Goal: Information Seeking & Learning: Learn about a topic

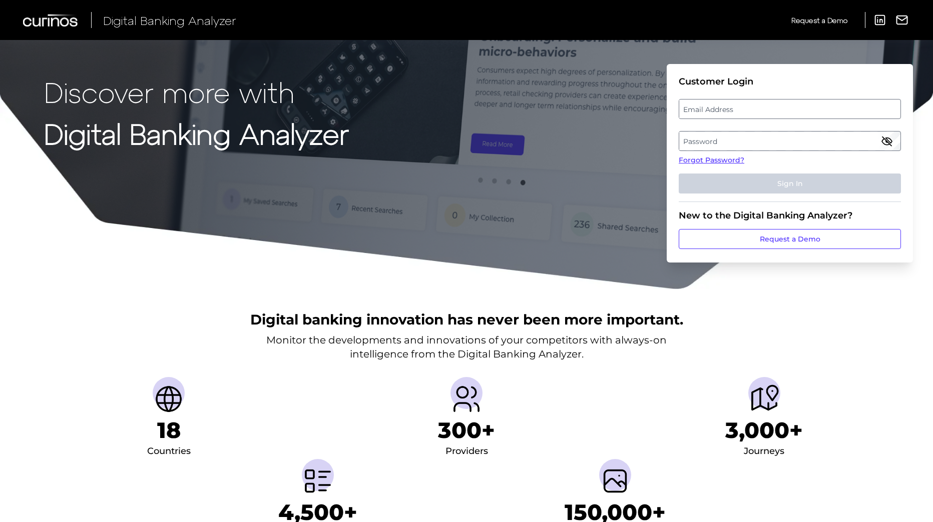
click at [753, 108] on label "Email Address" at bounding box center [789, 109] width 221 height 18
click at [753, 108] on input "email" at bounding box center [790, 109] width 222 height 20
click at [744, 107] on input "Email Address" at bounding box center [790, 109] width 222 height 20
type input "austin.strause@zionsbancorp.com"
click at [724, 137] on label "Password" at bounding box center [789, 141] width 221 height 18
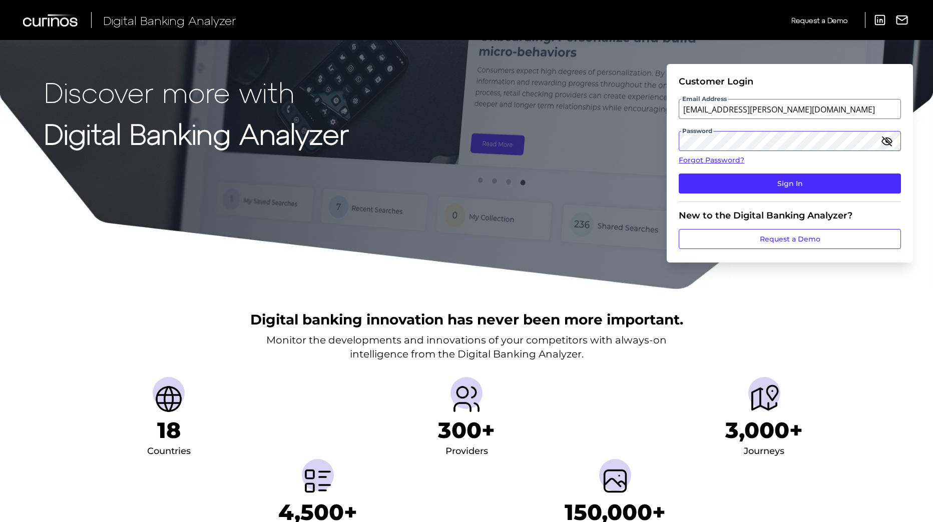
click at [679, 174] on button "Sign In" at bounding box center [790, 184] width 222 height 20
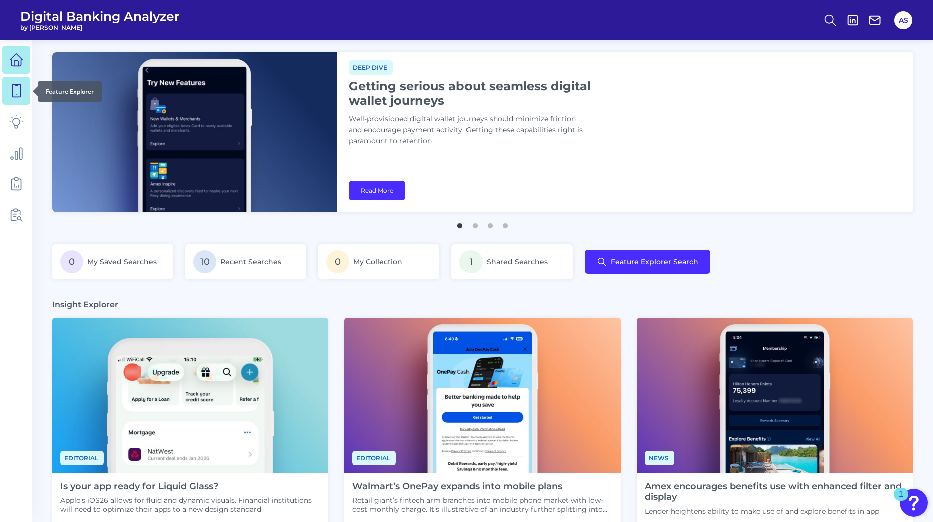
click at [19, 95] on icon at bounding box center [16, 91] width 14 height 14
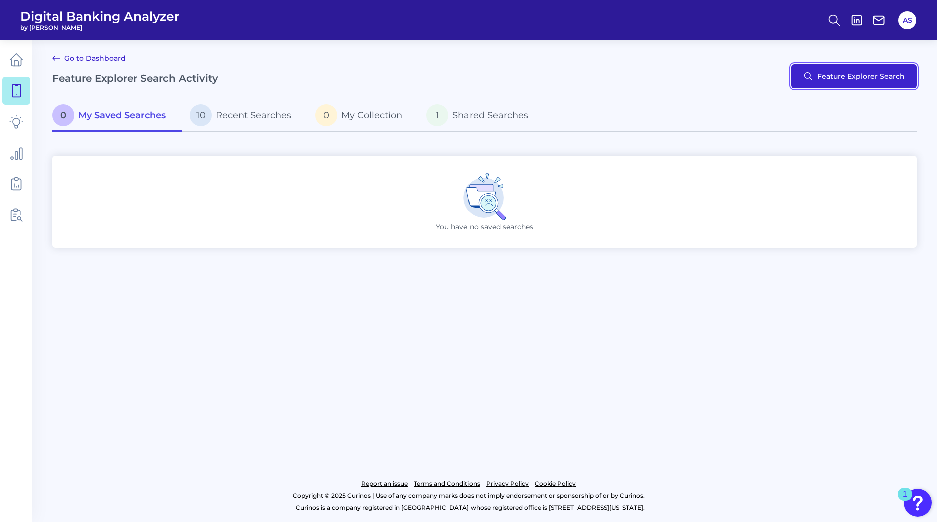
click at [840, 72] on button "Feature Explorer Search" at bounding box center [854, 77] width 126 height 24
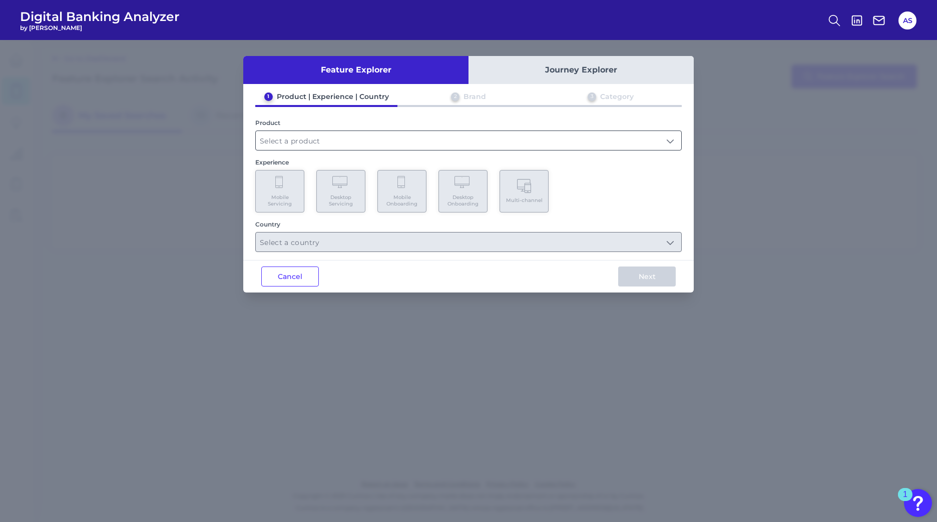
click at [435, 143] on input "text" at bounding box center [468, 140] width 425 height 19
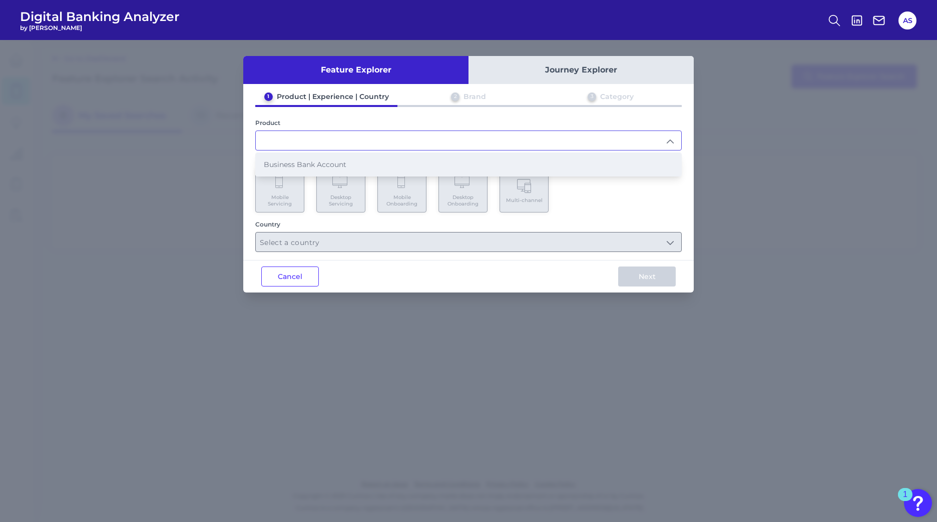
click at [302, 163] on span "Business Bank Account" at bounding box center [305, 164] width 83 height 9
type input "Business Bank Account"
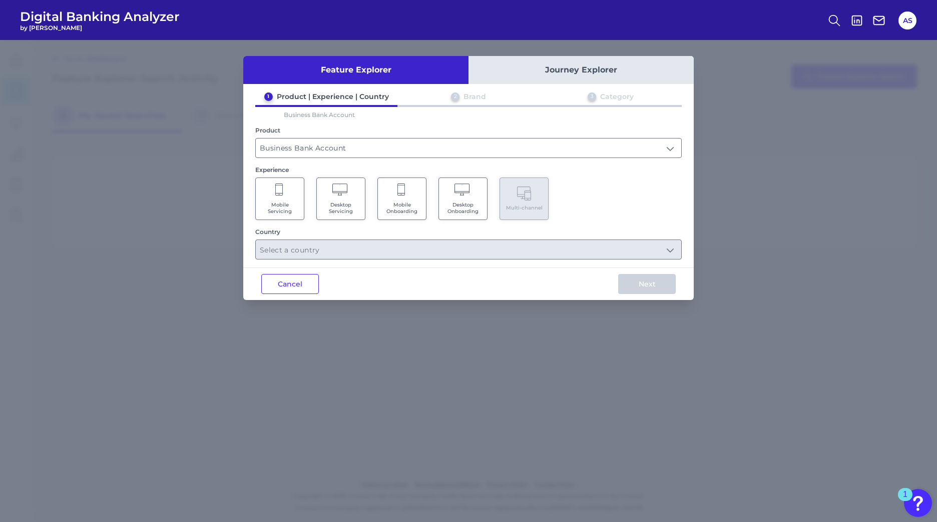
click at [292, 203] on span "Mobile Servicing" at bounding box center [280, 208] width 38 height 13
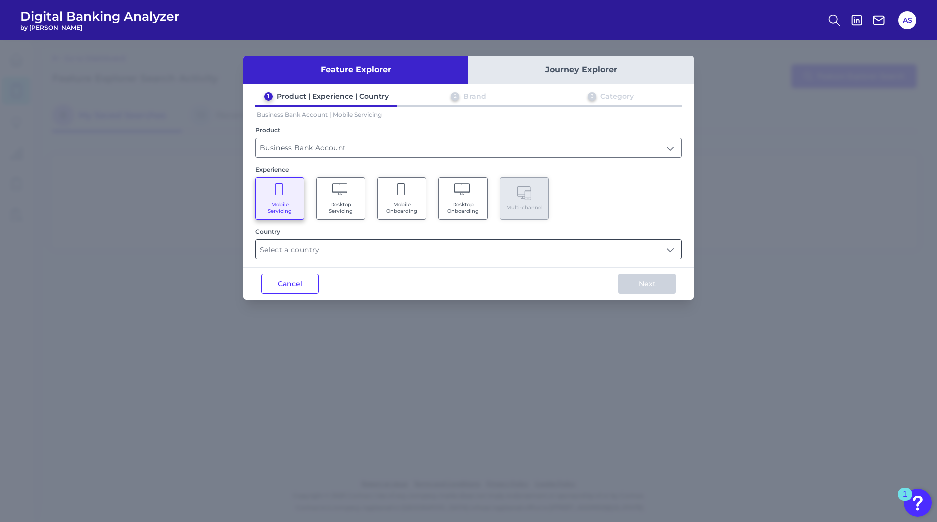
click at [669, 250] on input "text" at bounding box center [468, 249] width 425 height 19
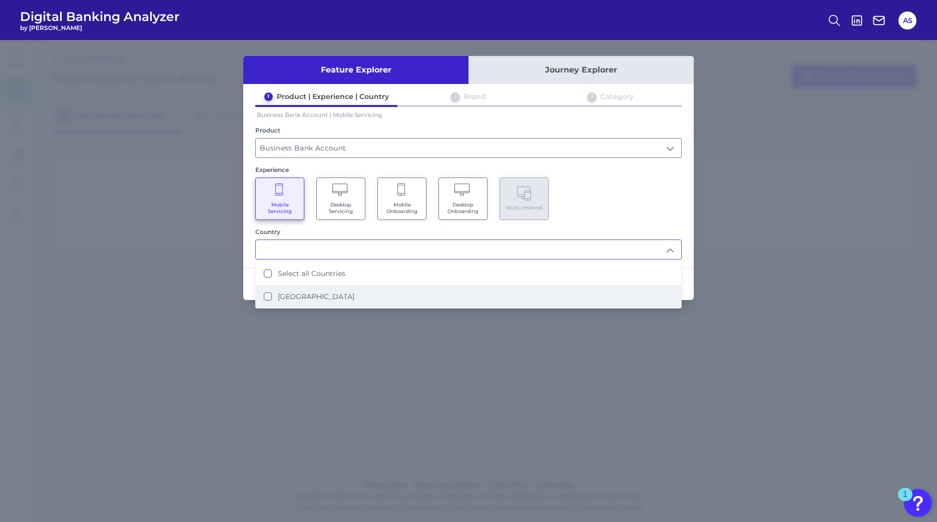
click at [293, 292] on li "[GEOGRAPHIC_DATA]" at bounding box center [468, 296] width 425 height 23
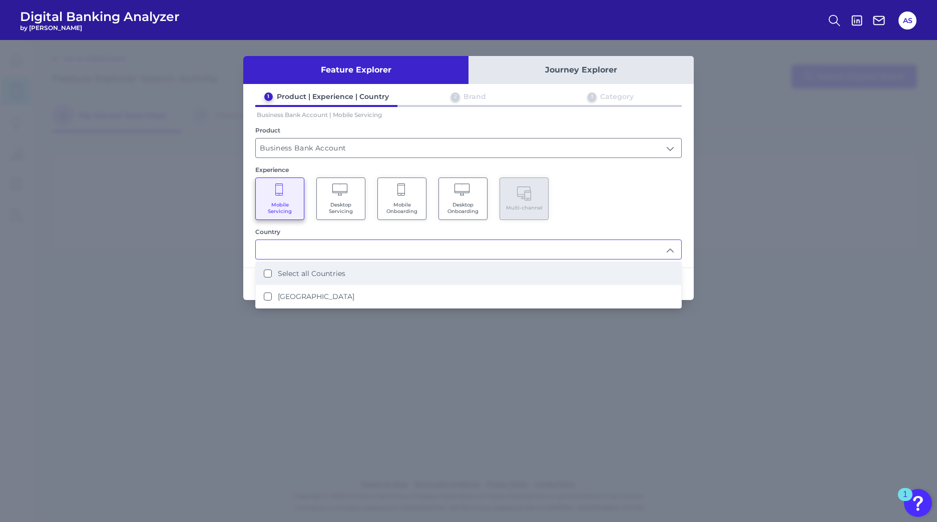
type input "Select all Countries"
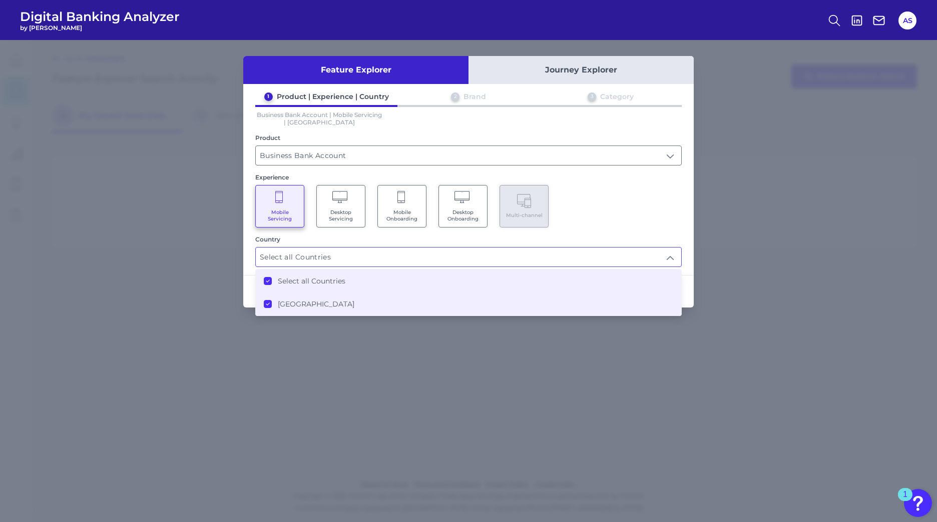
click at [625, 201] on div "Mobile Servicing Desktop Servicing Mobile Onboarding Desktop Onboarding Multi-c…" at bounding box center [468, 206] width 426 height 43
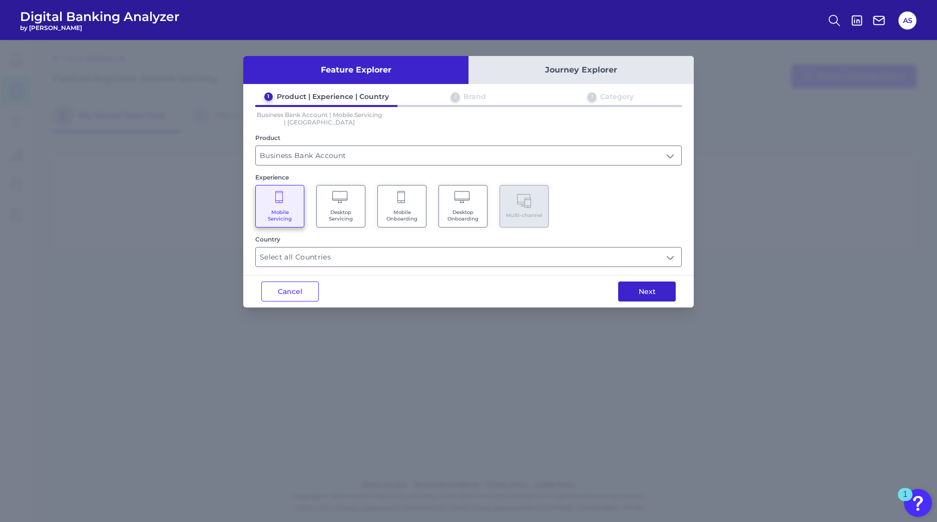
click at [654, 293] on button "Next" at bounding box center [647, 292] width 58 height 20
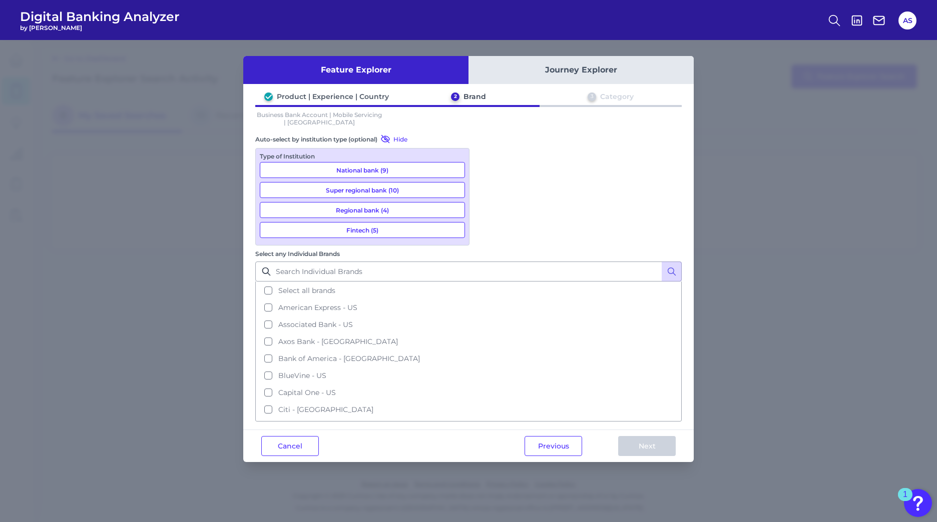
click at [425, 166] on button "National bank (9)" at bounding box center [362, 170] width 205 height 16
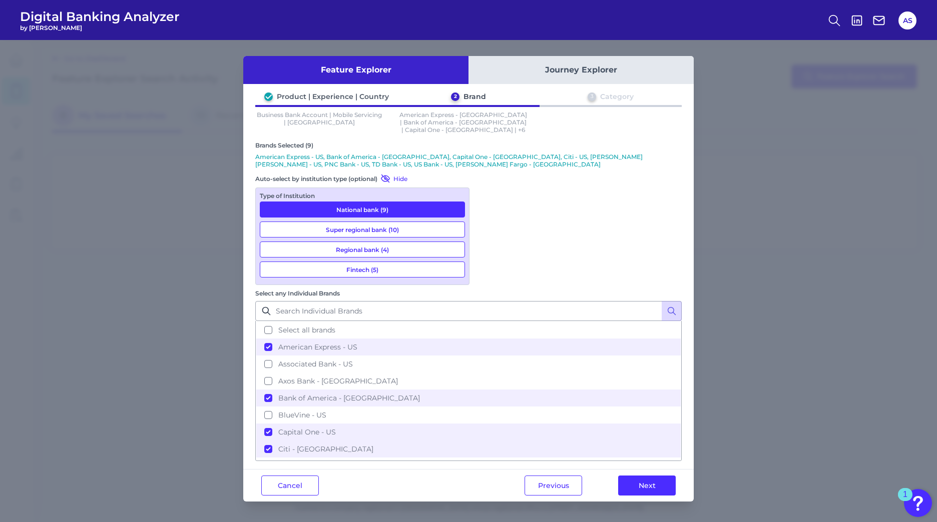
click at [398, 223] on button "Super regional bank (10)" at bounding box center [362, 230] width 205 height 16
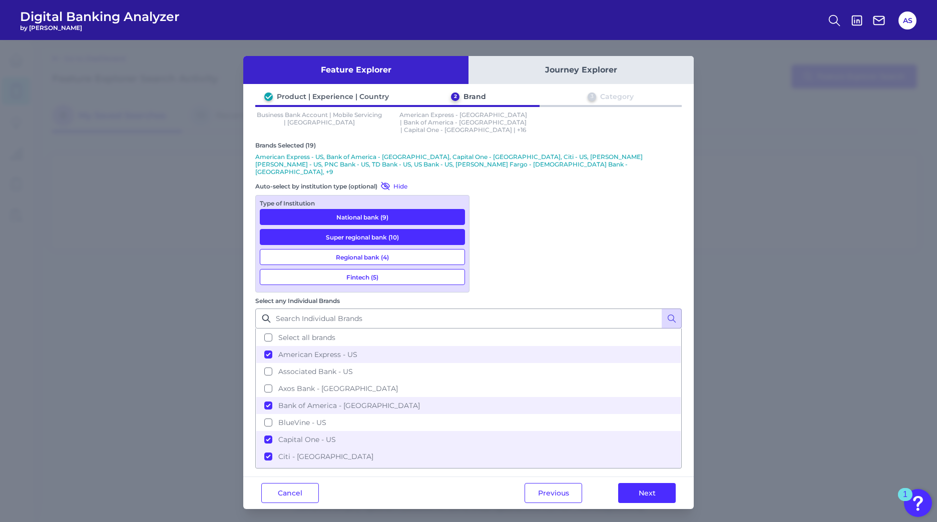
click at [393, 249] on button "Regional bank (4)" at bounding box center [362, 257] width 205 height 16
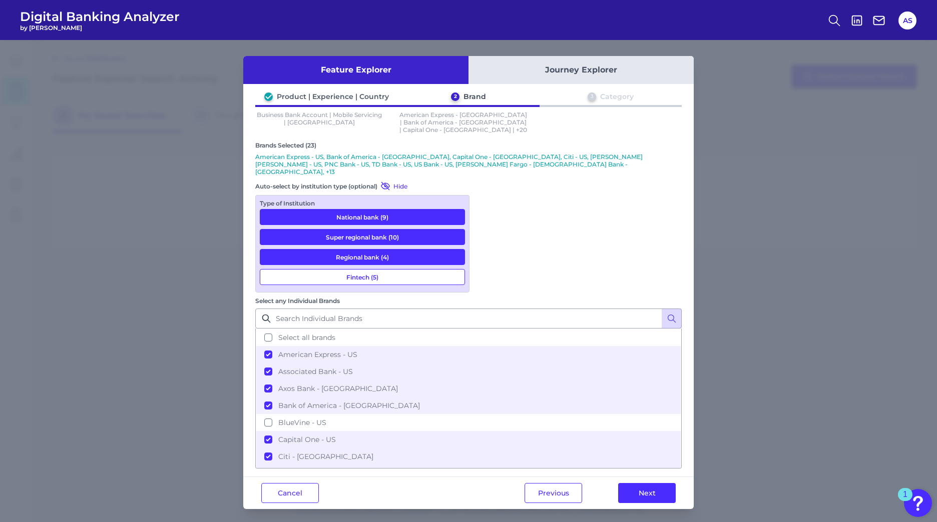
click at [393, 269] on button "Fintech (5)" at bounding box center [362, 277] width 205 height 16
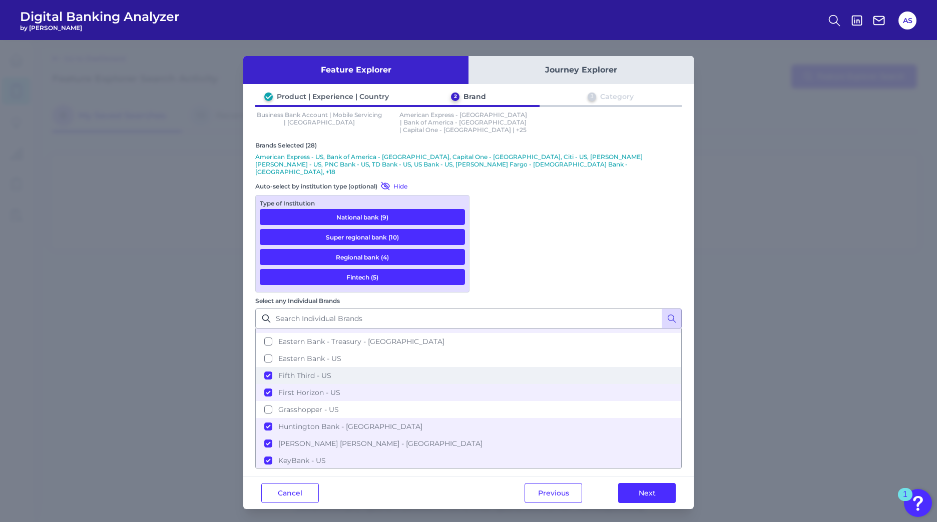
scroll to position [150, 0]
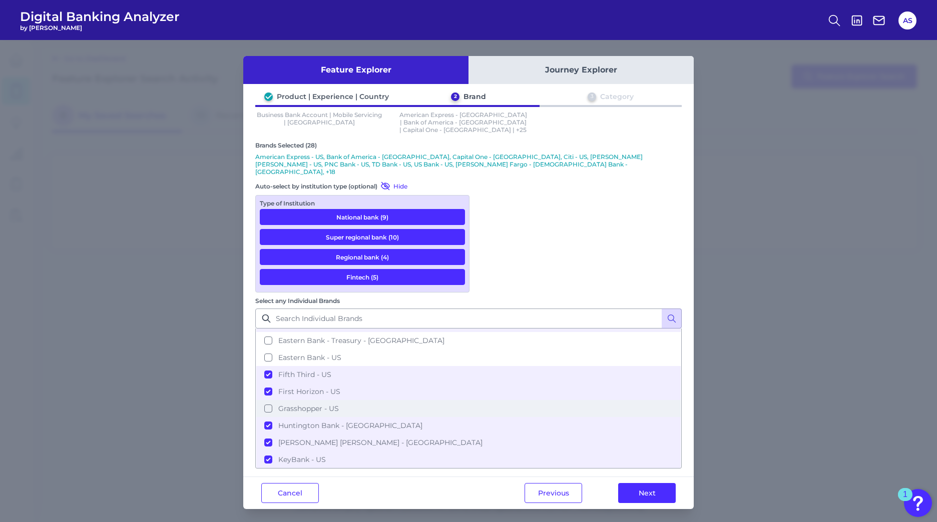
click at [485, 400] on button "Grasshopper - US" at bounding box center [468, 408] width 424 height 17
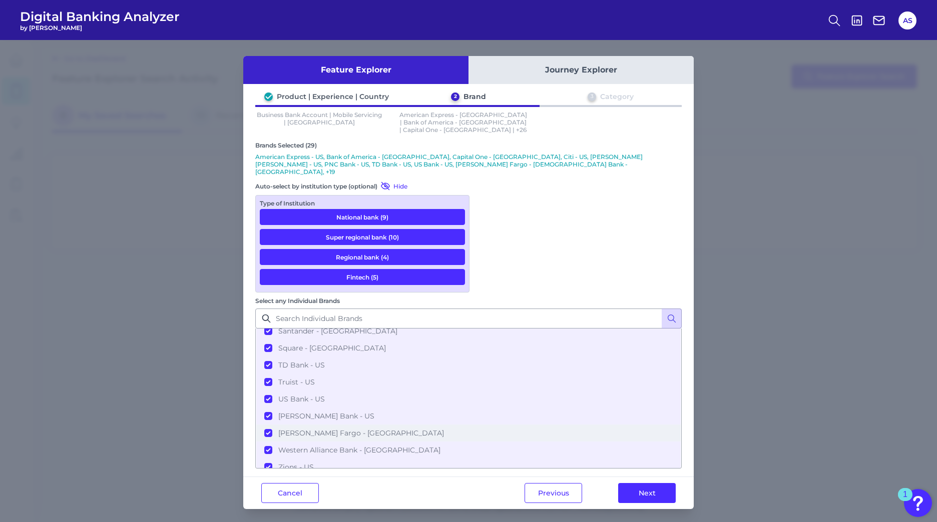
scroll to position [423, 0]
click at [646, 483] on button "Next" at bounding box center [647, 493] width 58 height 20
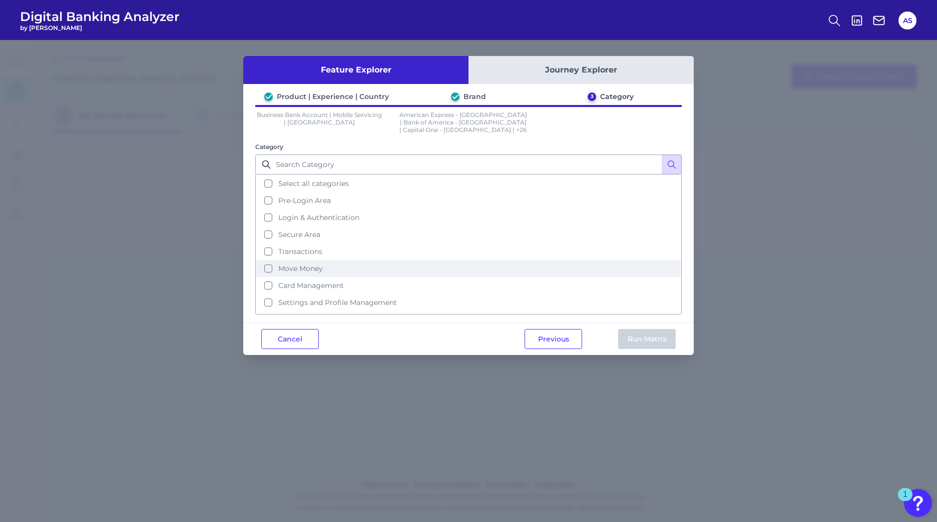
click at [270, 260] on button "Move Money" at bounding box center [468, 268] width 424 height 17
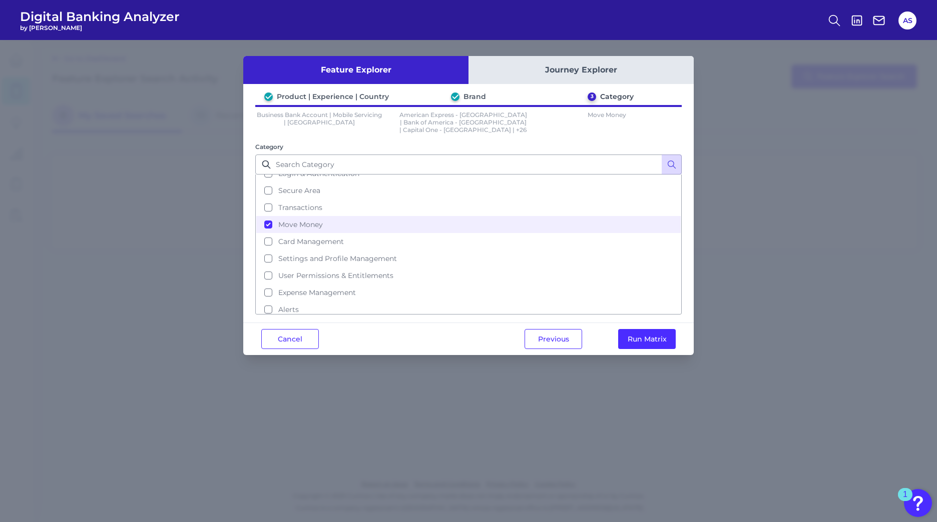
scroll to position [100, 0]
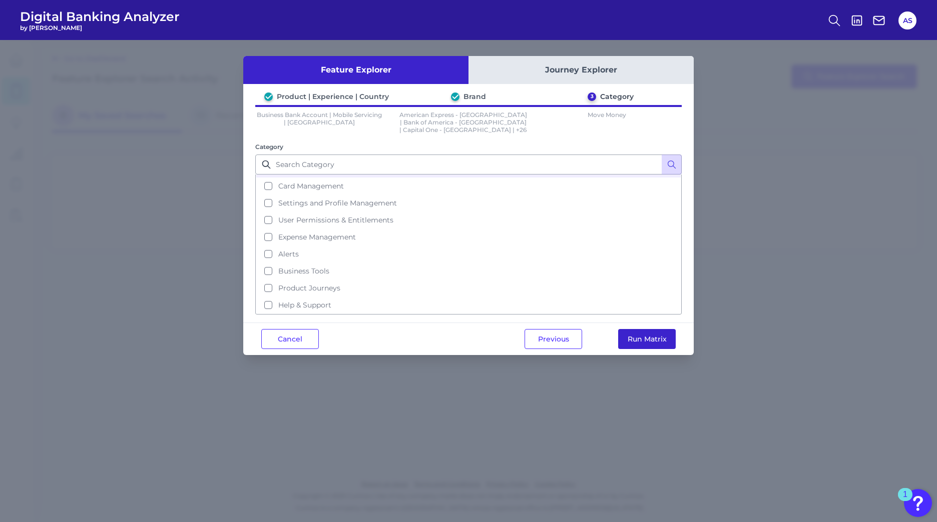
click at [636, 334] on button "Run Matrix" at bounding box center [647, 339] width 58 height 20
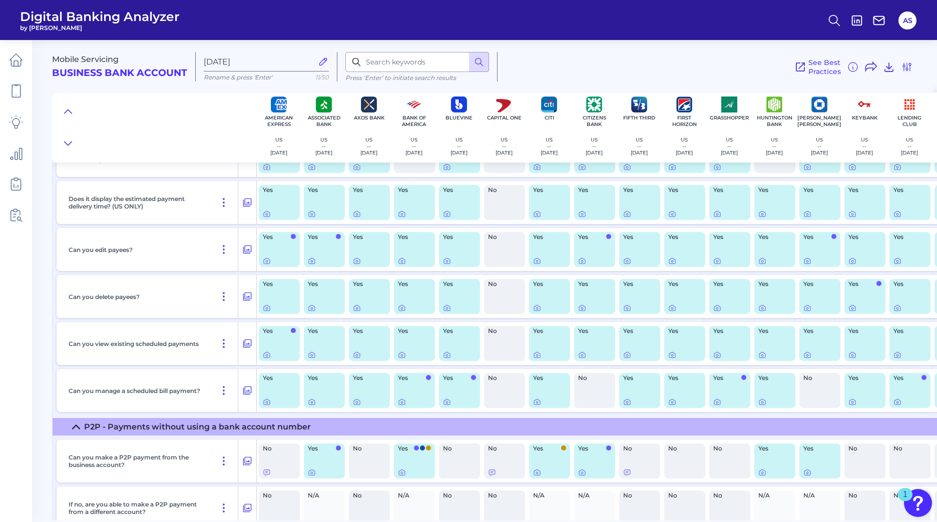
scroll to position [751, 0]
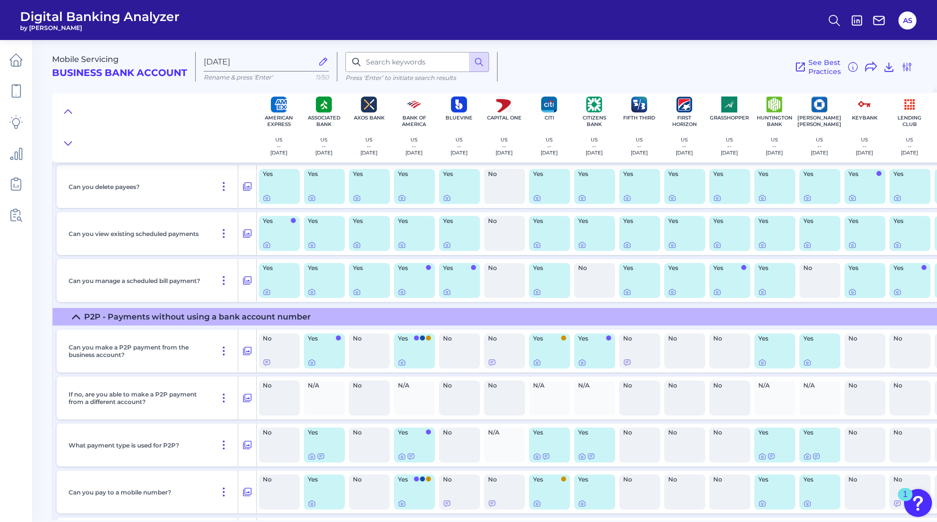
click at [75, 316] on icon at bounding box center [76, 317] width 7 height 4
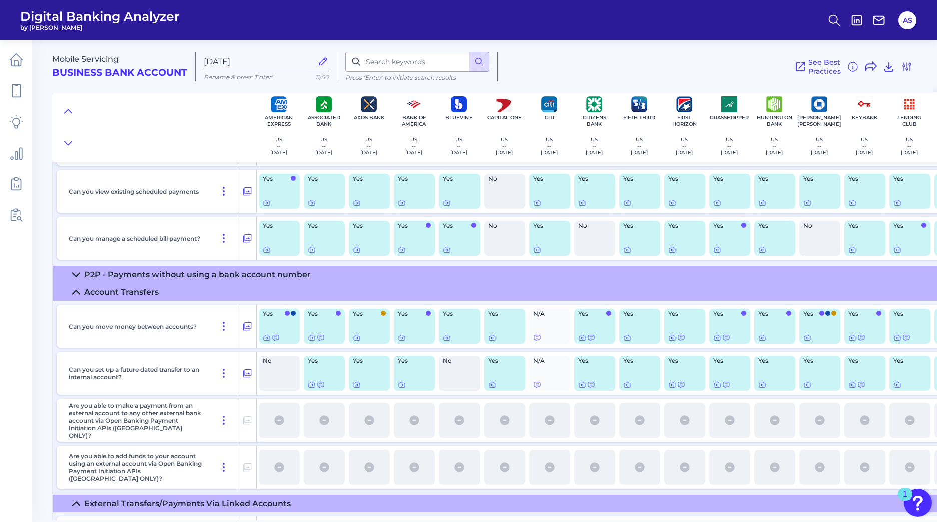
scroll to position [851, 0]
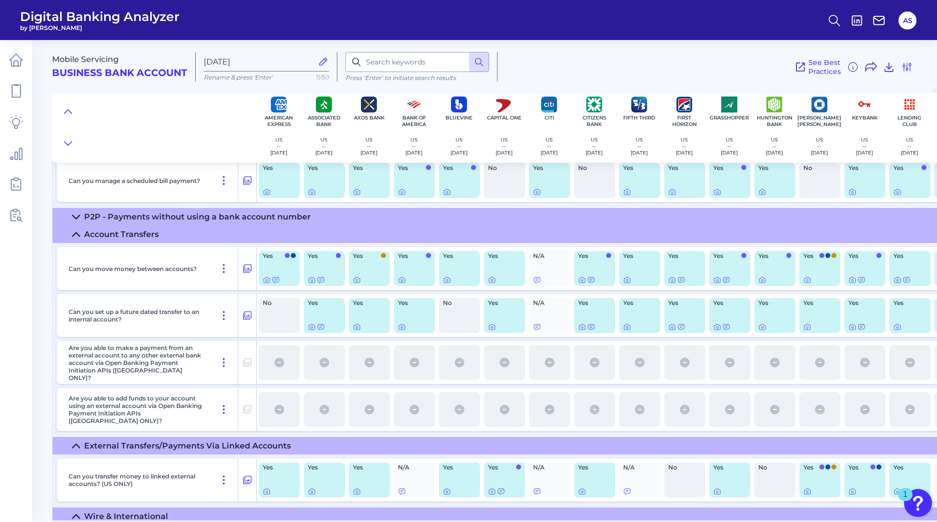
click at [74, 233] on icon at bounding box center [76, 235] width 8 height 8
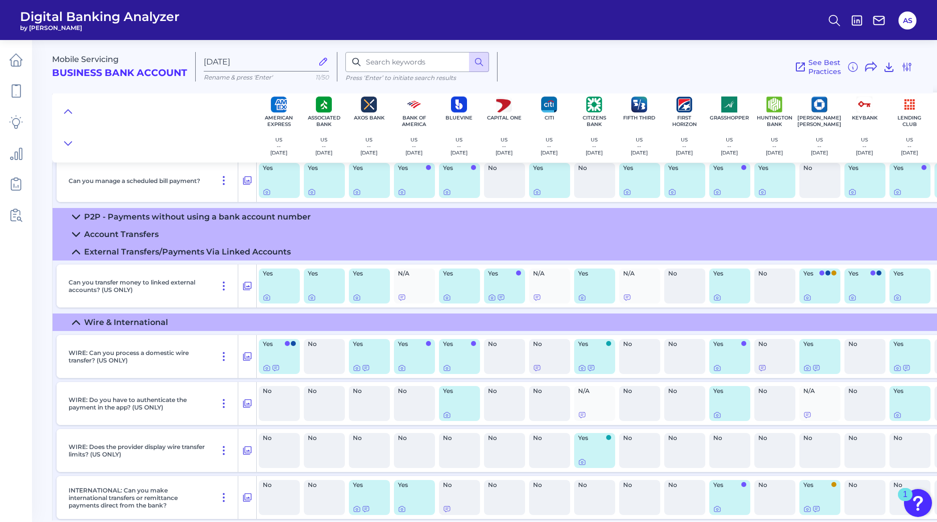
click at [73, 249] on icon at bounding box center [76, 252] width 8 height 8
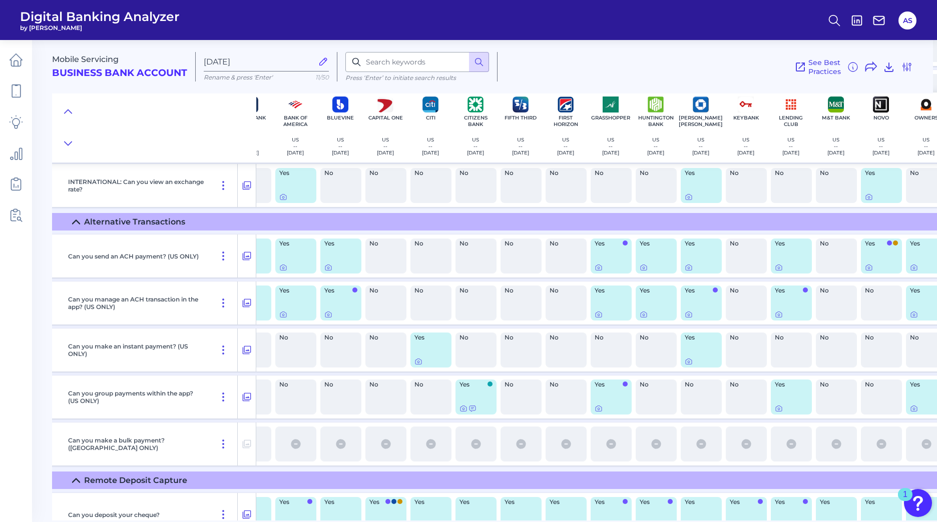
scroll to position [1251, 26]
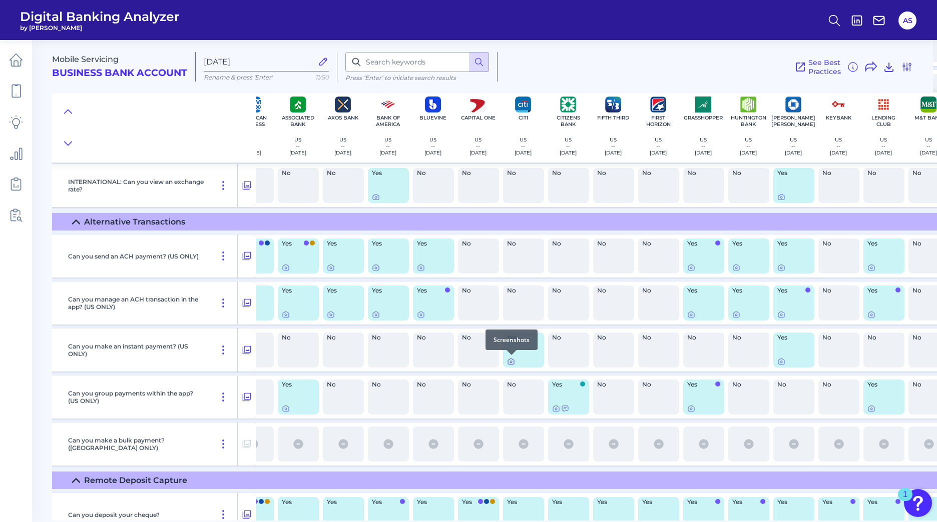
click at [508, 362] on icon at bounding box center [511, 362] width 8 height 8
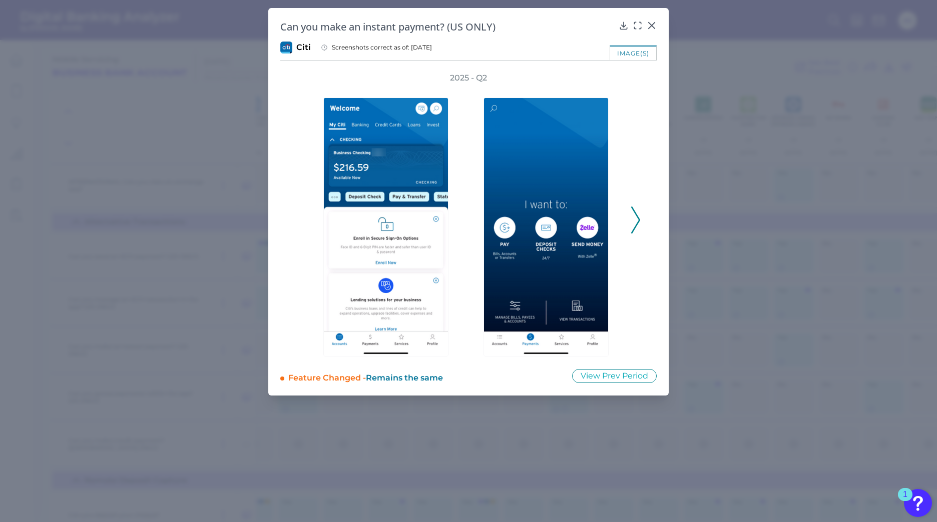
click at [640, 220] on button at bounding box center [635, 220] width 10 height 27
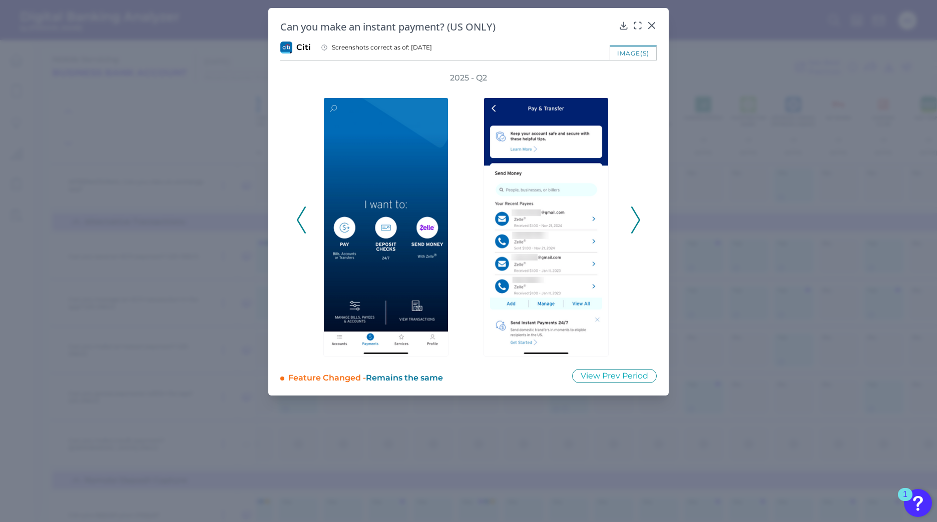
click at [634, 220] on icon at bounding box center [635, 220] width 9 height 27
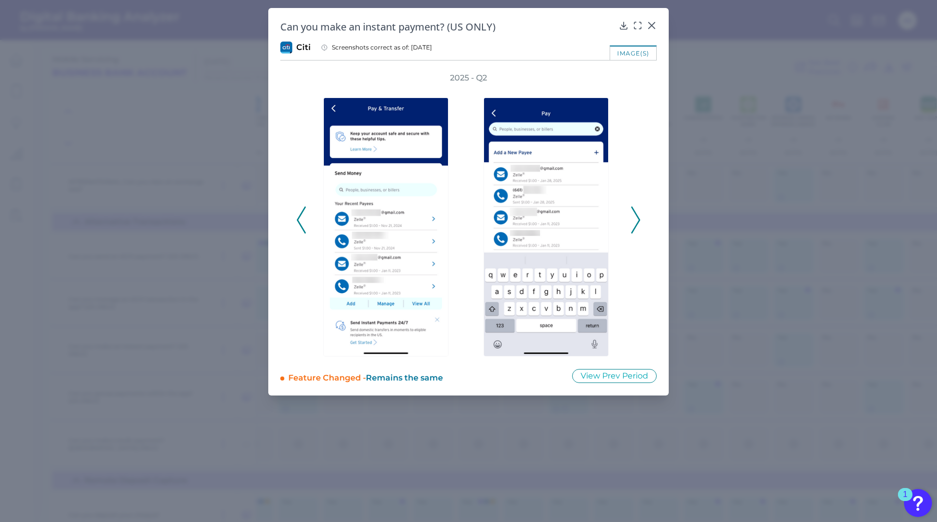
click at [634, 220] on icon at bounding box center [635, 220] width 9 height 27
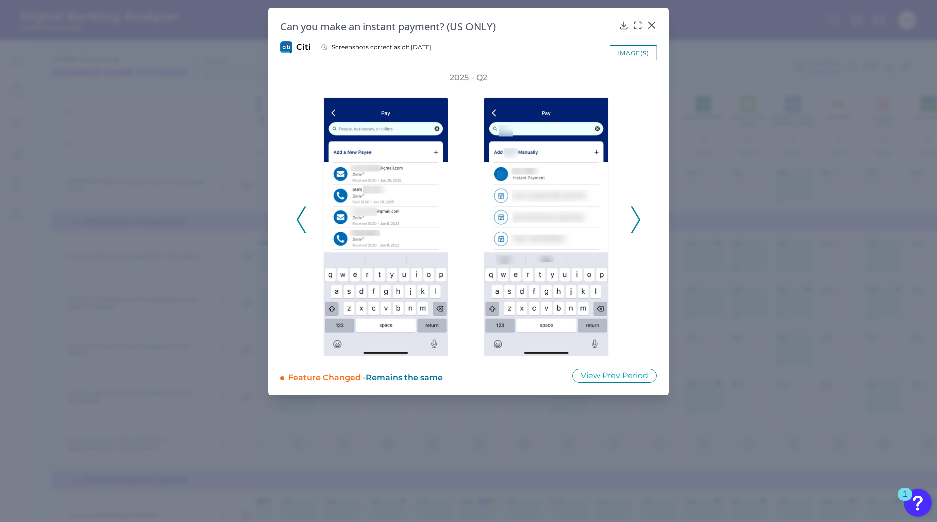
click at [634, 220] on icon at bounding box center [635, 220] width 9 height 27
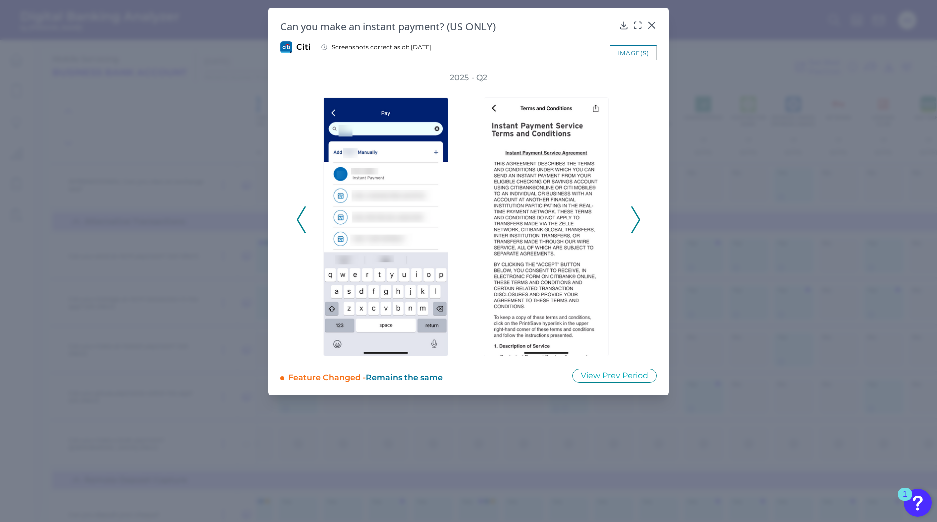
click at [634, 220] on icon at bounding box center [635, 220] width 9 height 27
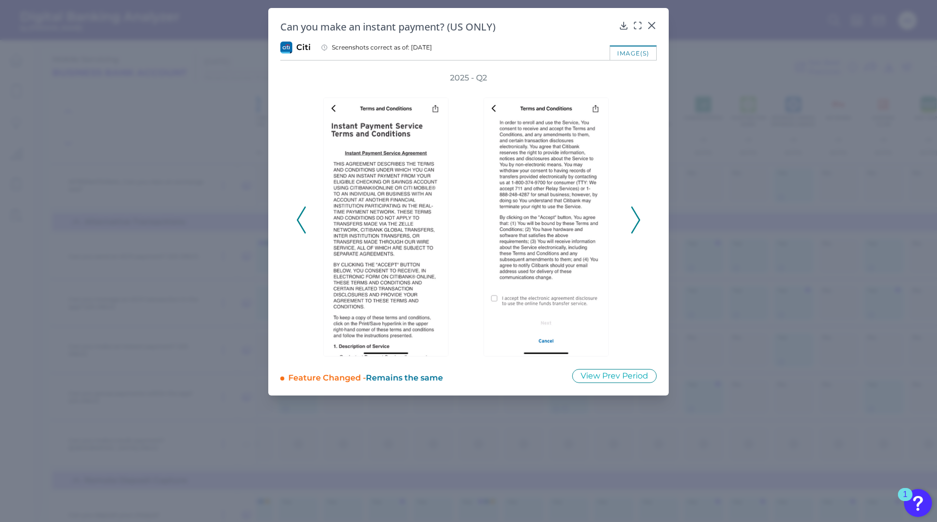
click at [299, 223] on polyline at bounding box center [301, 220] width 8 height 26
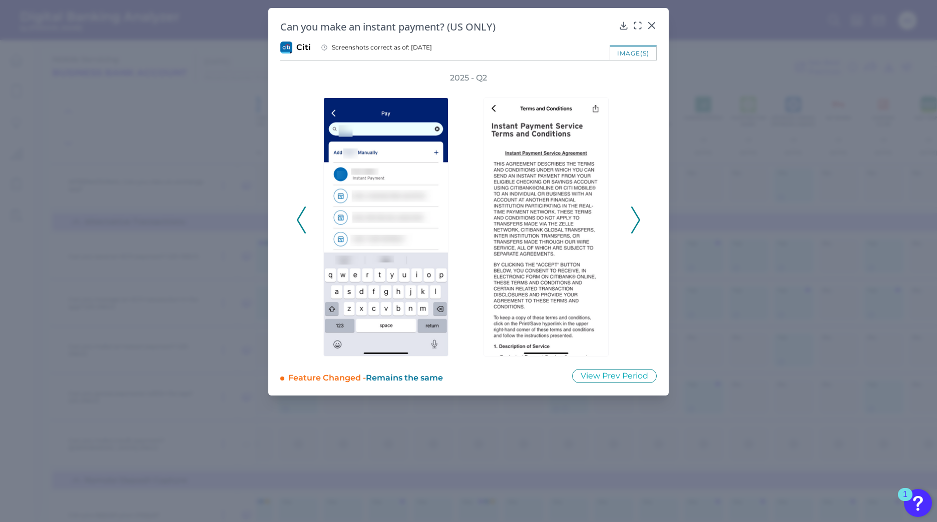
click at [299, 223] on polyline at bounding box center [301, 220] width 8 height 26
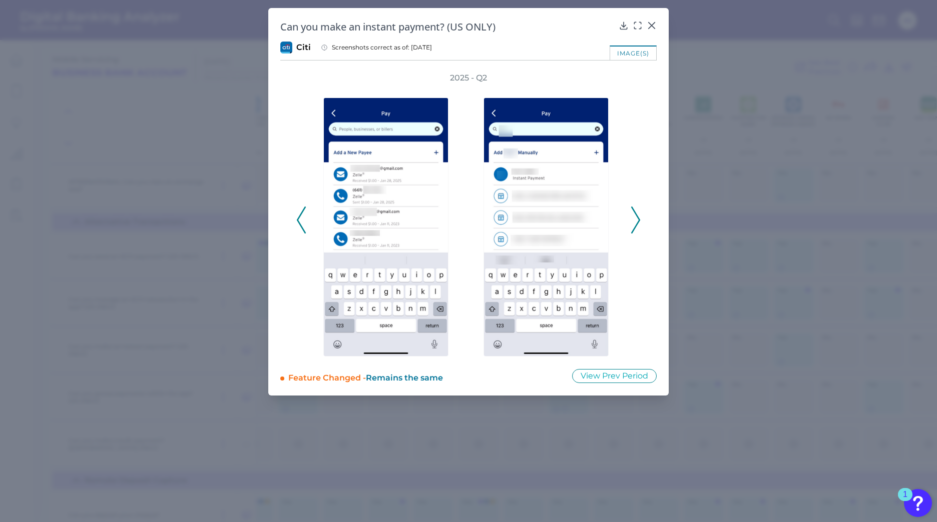
click at [299, 223] on polyline at bounding box center [301, 220] width 8 height 26
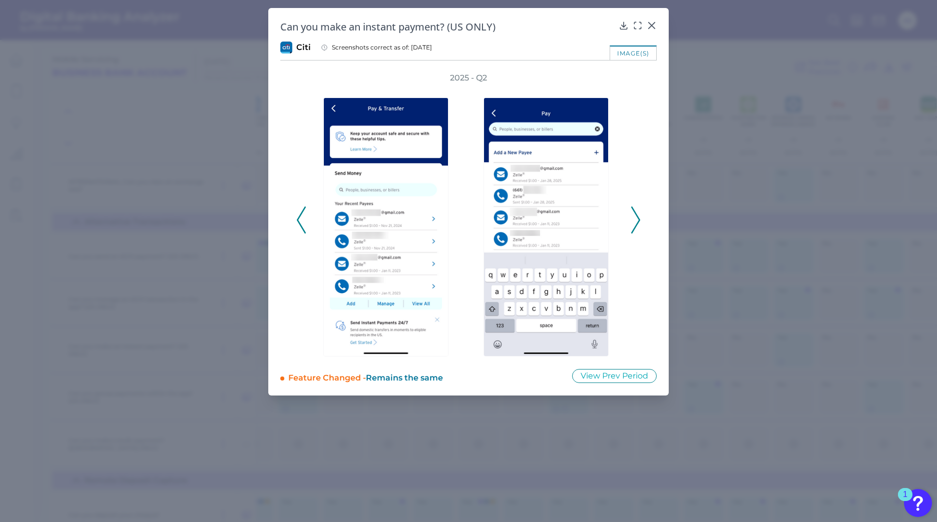
click at [300, 221] on icon at bounding box center [301, 220] width 9 height 27
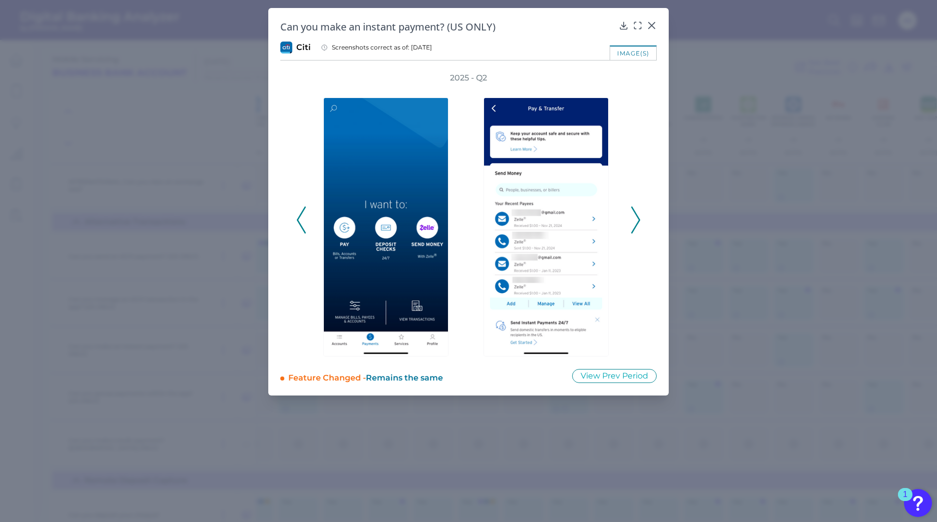
click at [300, 221] on icon at bounding box center [301, 220] width 9 height 27
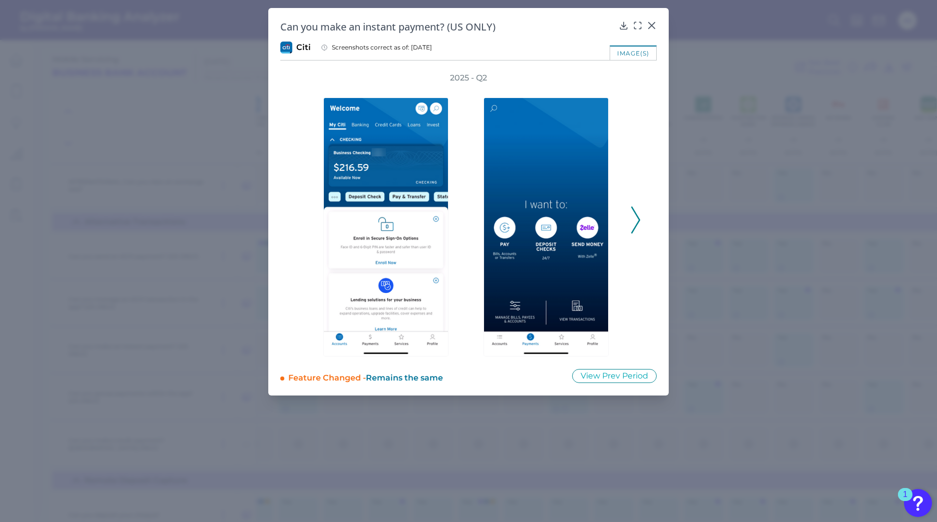
click at [637, 220] on icon at bounding box center [635, 220] width 9 height 27
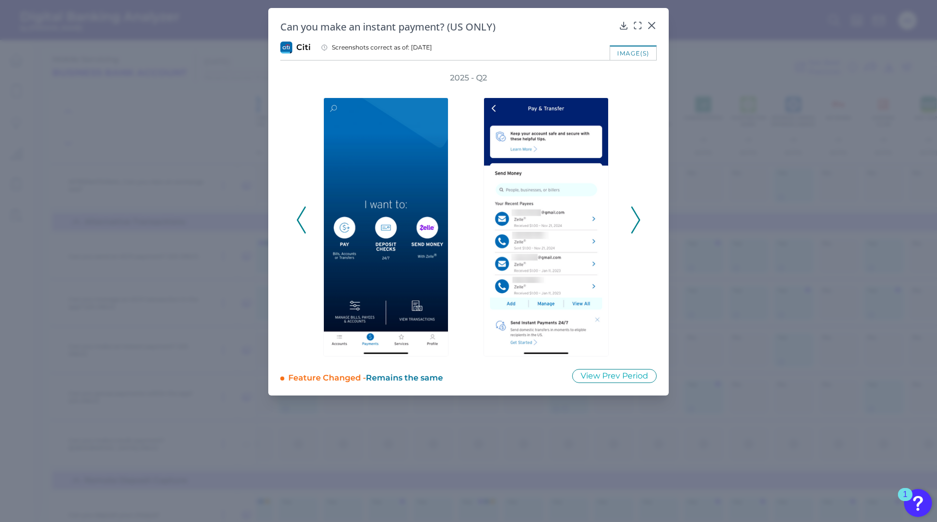
click at [636, 219] on icon at bounding box center [635, 220] width 9 height 27
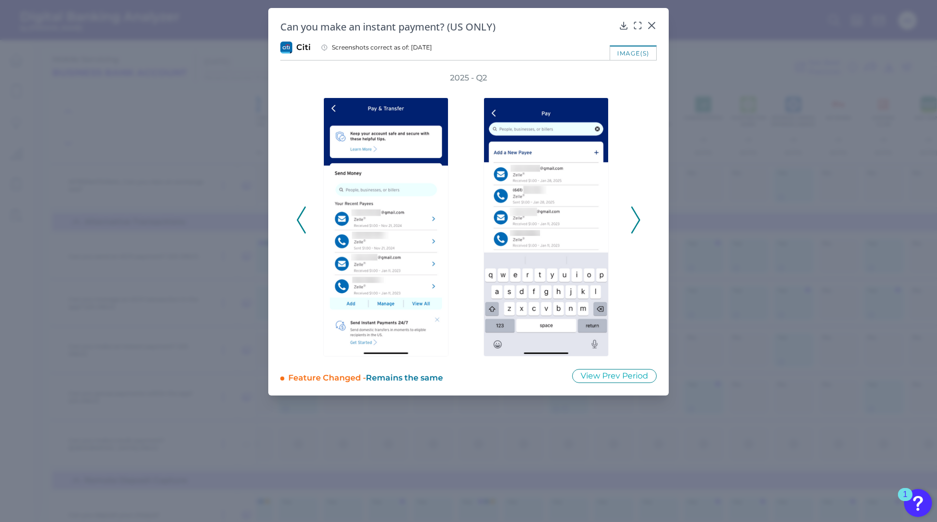
click at [636, 219] on icon at bounding box center [635, 220] width 9 height 27
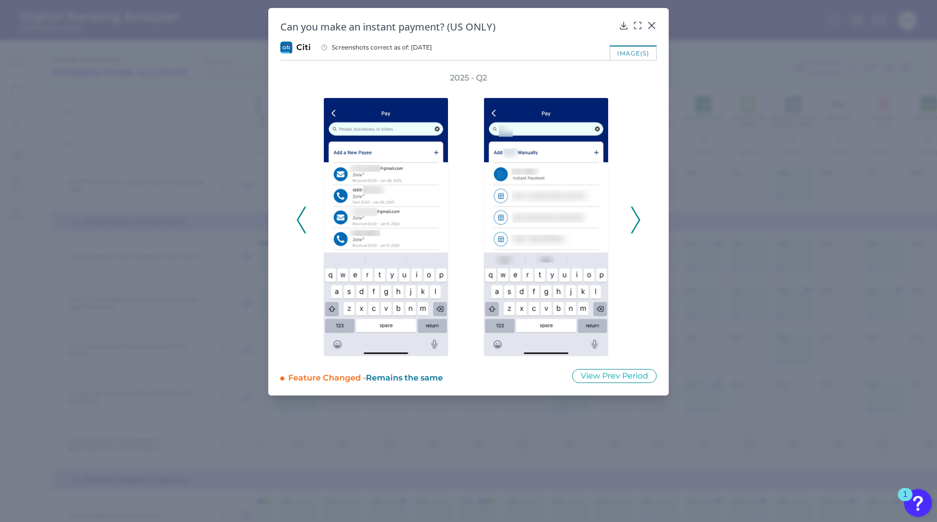
click at [636, 219] on icon at bounding box center [635, 220] width 9 height 27
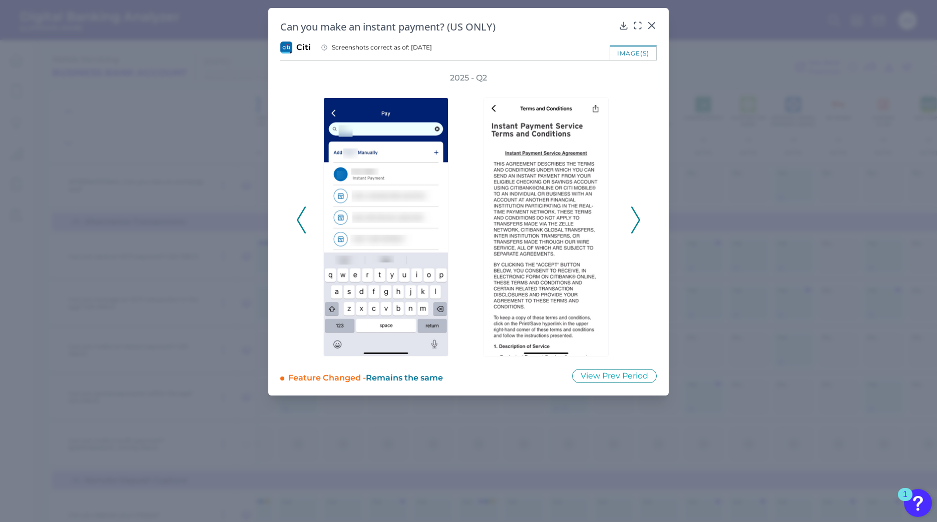
click at [636, 219] on icon at bounding box center [635, 220] width 9 height 27
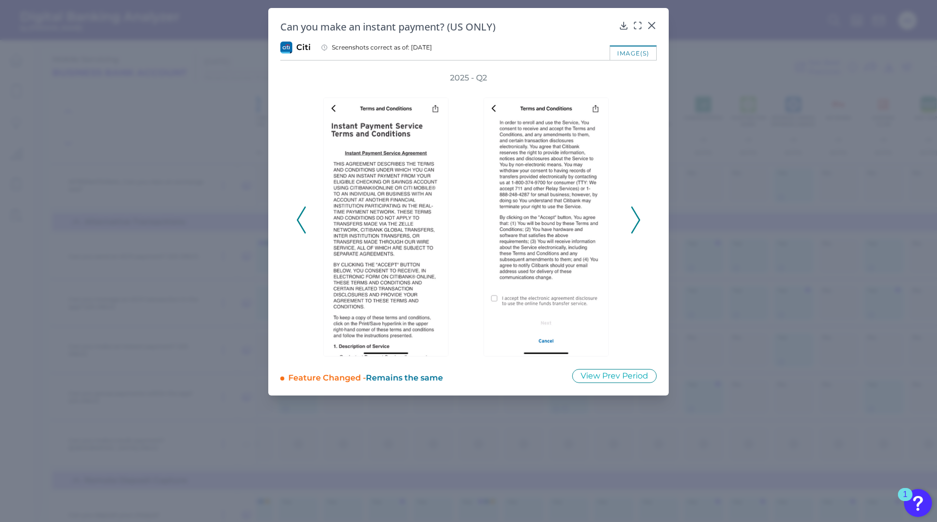
click at [636, 219] on icon at bounding box center [635, 220] width 9 height 27
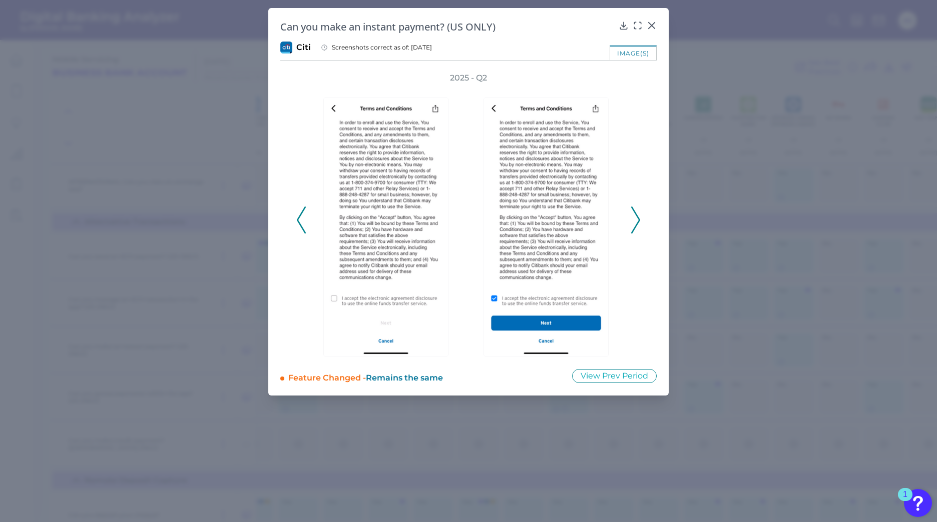
click at [636, 219] on icon at bounding box center [635, 220] width 9 height 27
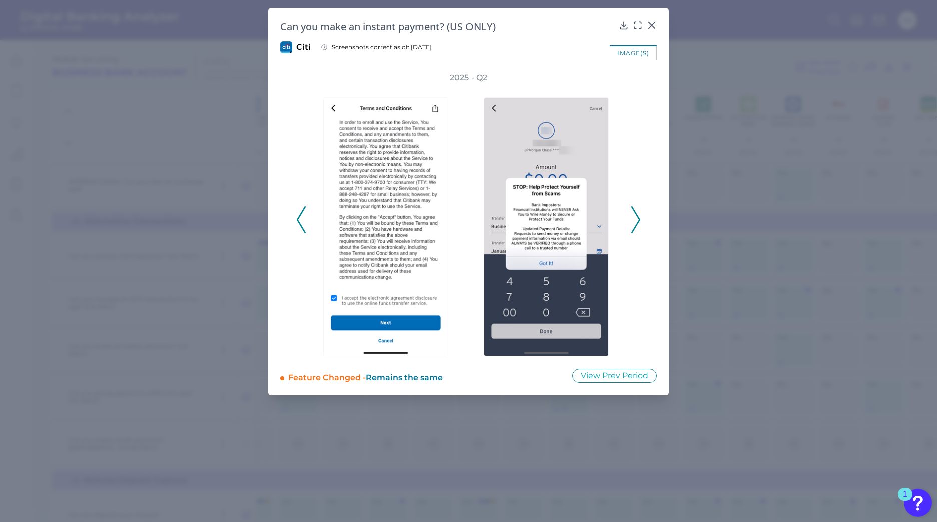
click at [636, 219] on icon at bounding box center [635, 220] width 9 height 27
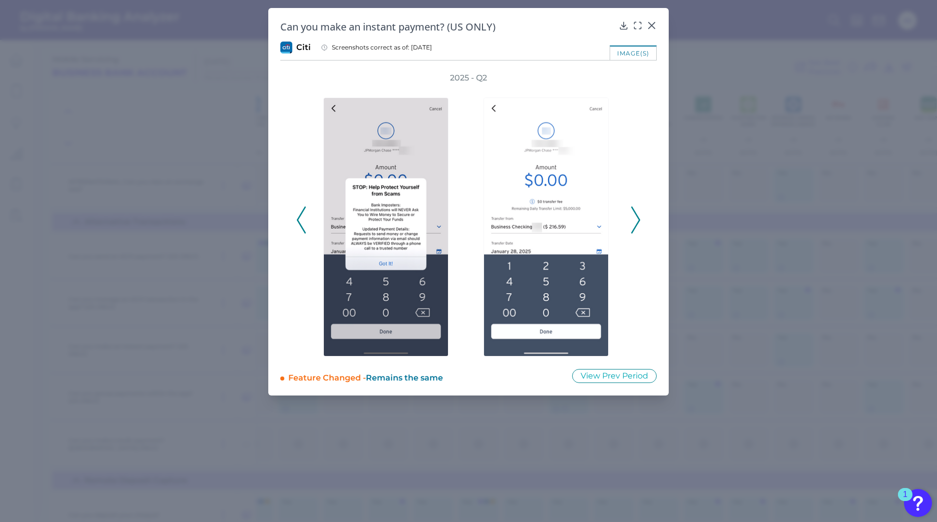
click at [637, 219] on icon at bounding box center [635, 220] width 9 height 27
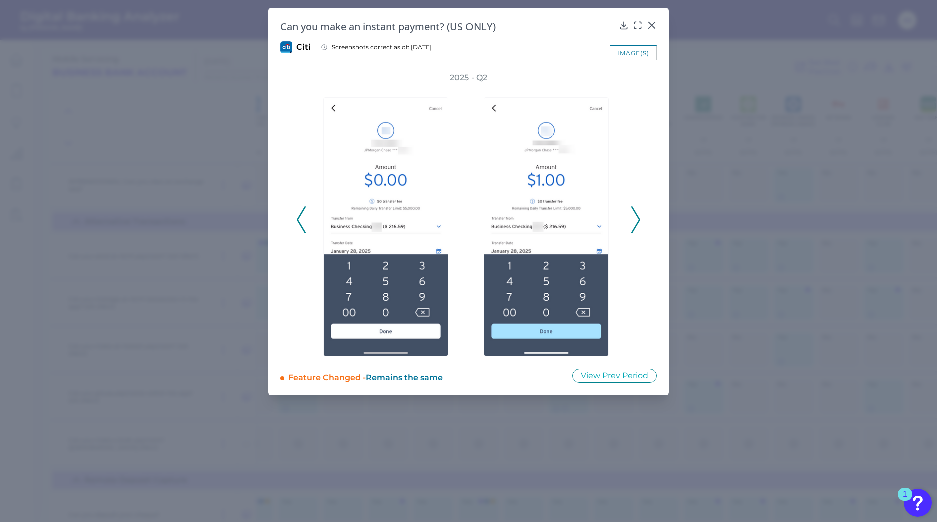
click at [637, 219] on icon at bounding box center [635, 220] width 9 height 27
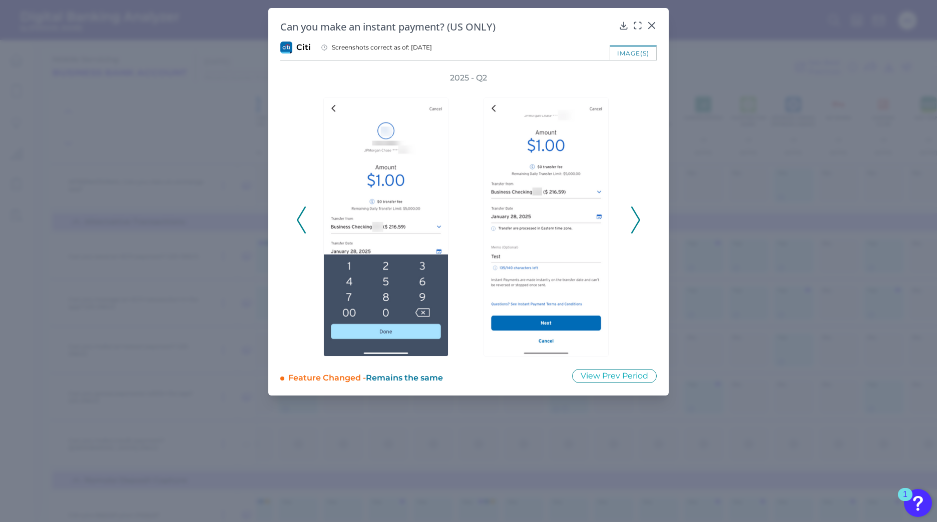
click at [637, 219] on icon at bounding box center [635, 220] width 9 height 27
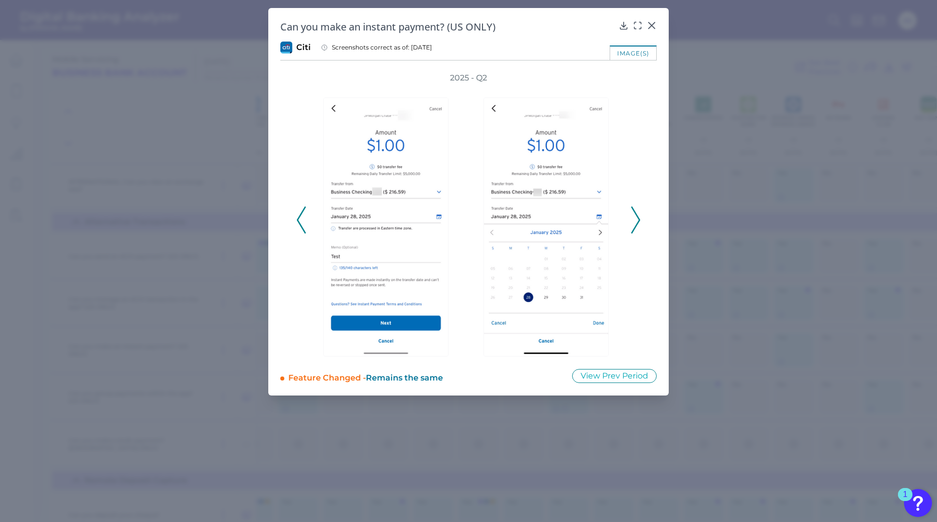
click at [637, 219] on icon at bounding box center [635, 220] width 9 height 27
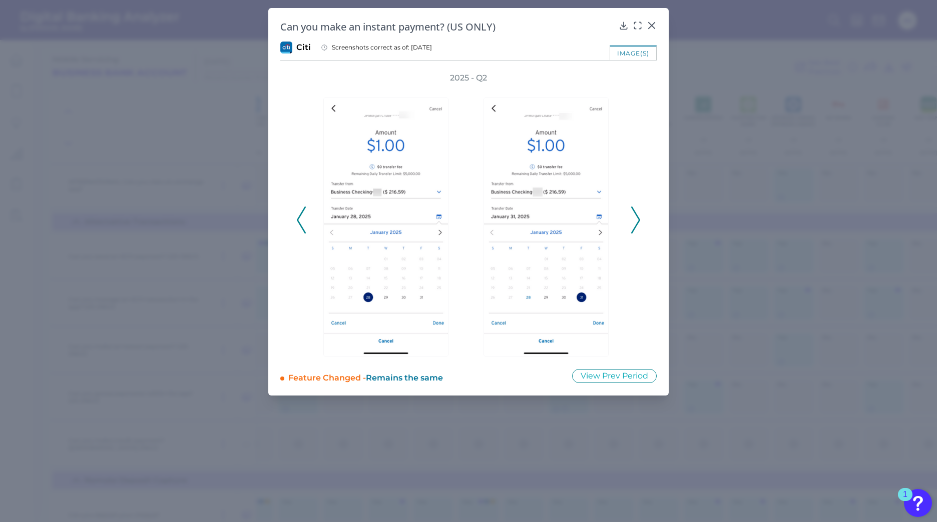
click at [637, 219] on icon at bounding box center [635, 220] width 9 height 27
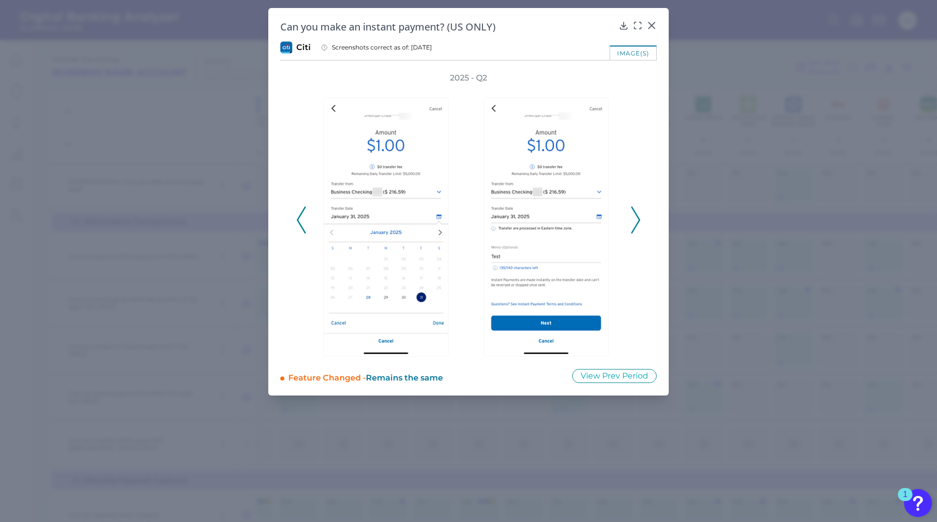
click at [638, 219] on icon at bounding box center [635, 220] width 9 height 27
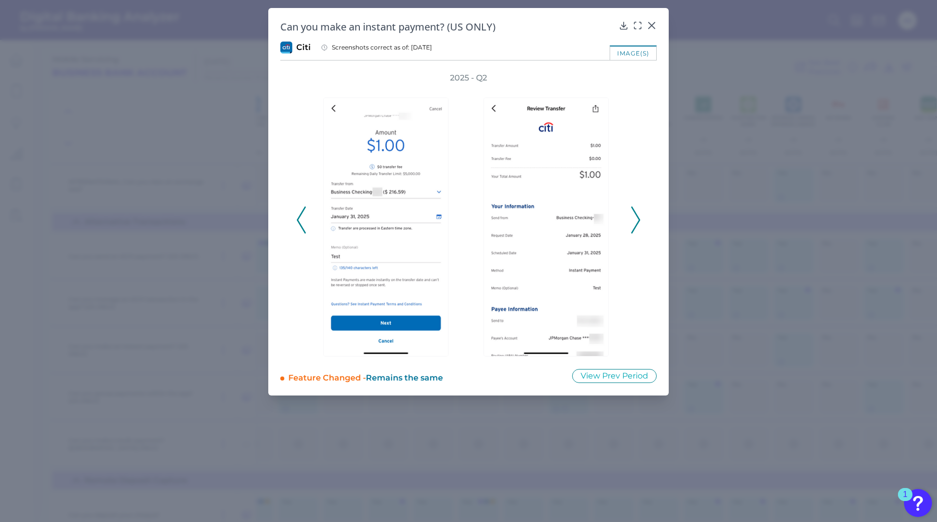
click at [638, 219] on icon at bounding box center [635, 220] width 9 height 27
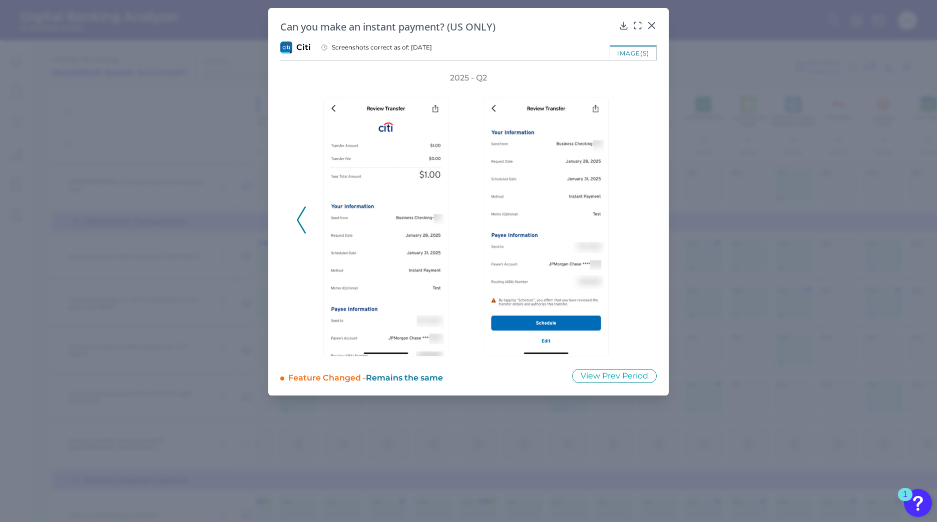
click at [296, 226] on button at bounding box center [301, 220] width 10 height 27
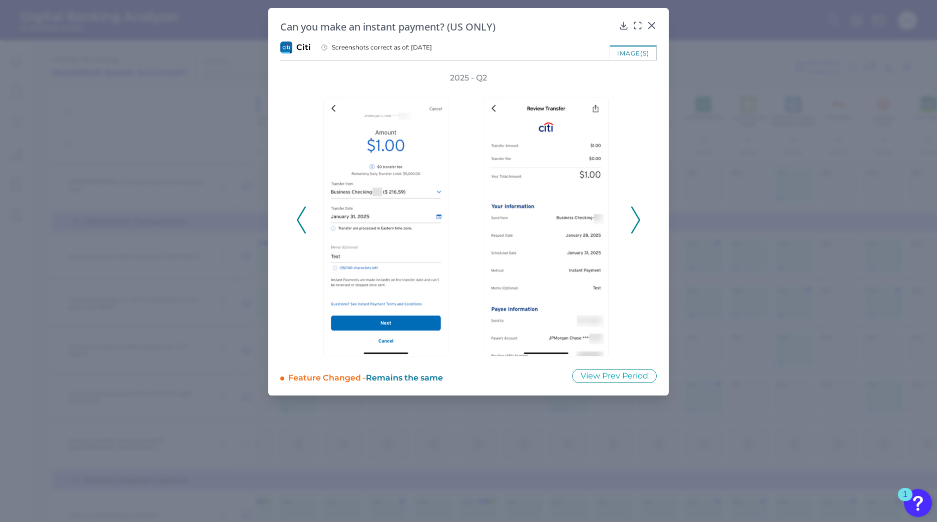
click at [296, 226] on button at bounding box center [301, 220] width 10 height 27
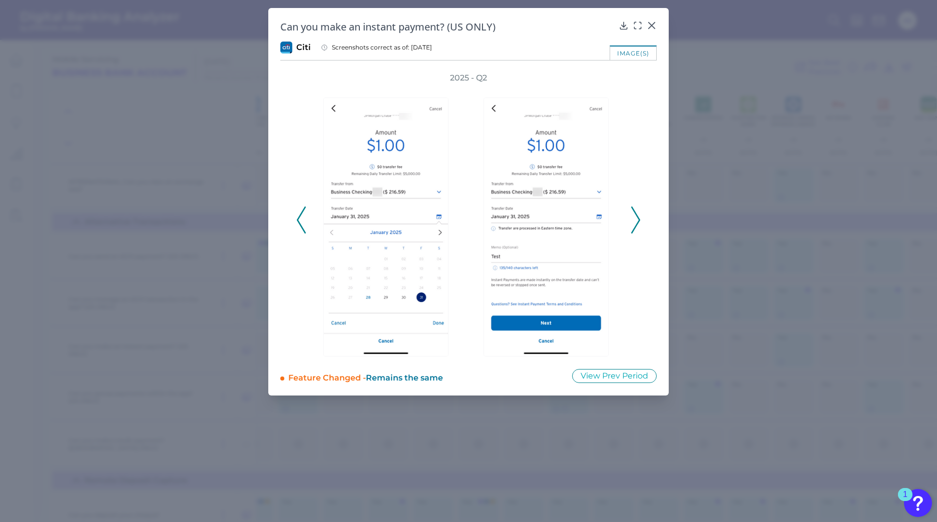
click at [296, 226] on button at bounding box center [301, 220] width 10 height 27
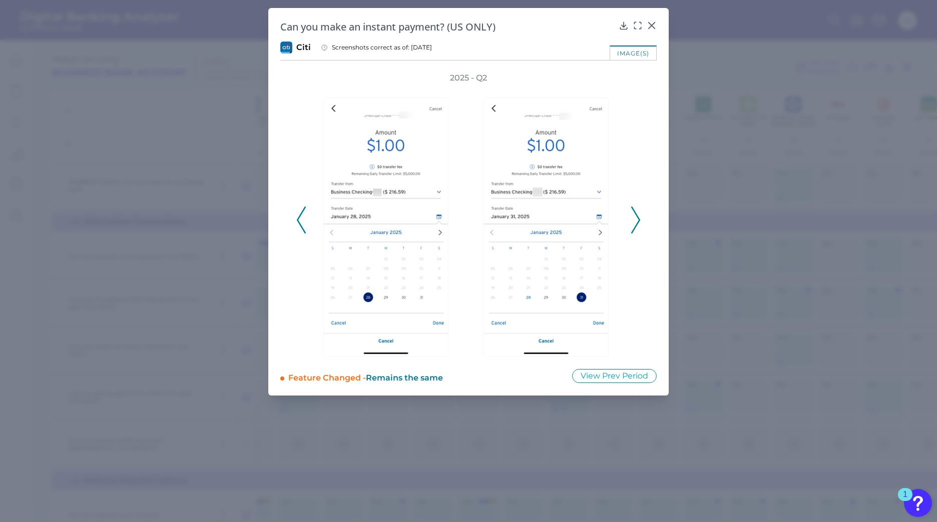
click at [296, 226] on button at bounding box center [301, 220] width 10 height 27
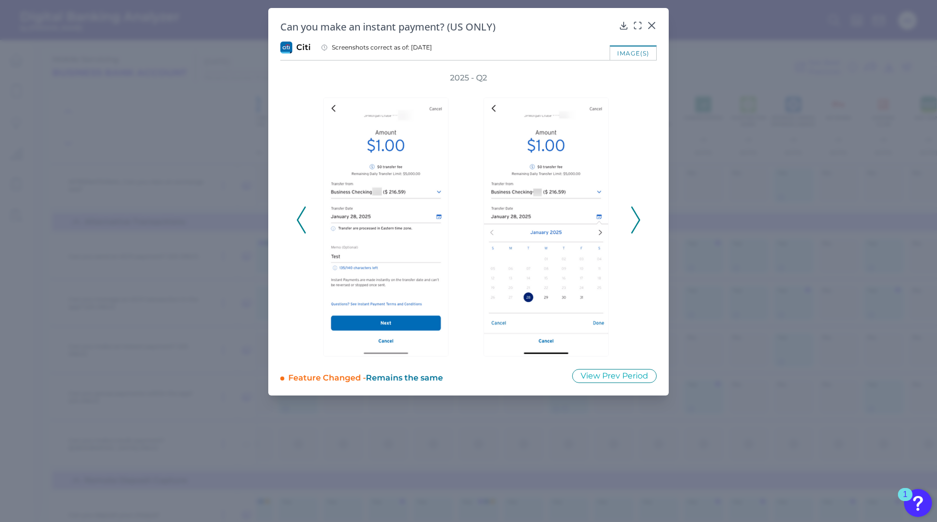
click at [296, 226] on button at bounding box center [301, 220] width 10 height 27
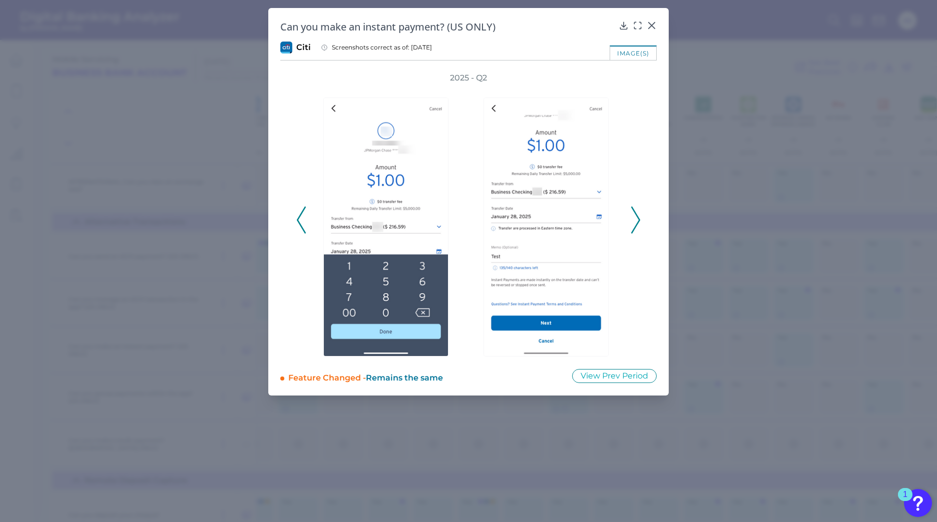
click at [297, 226] on icon at bounding box center [301, 220] width 9 height 27
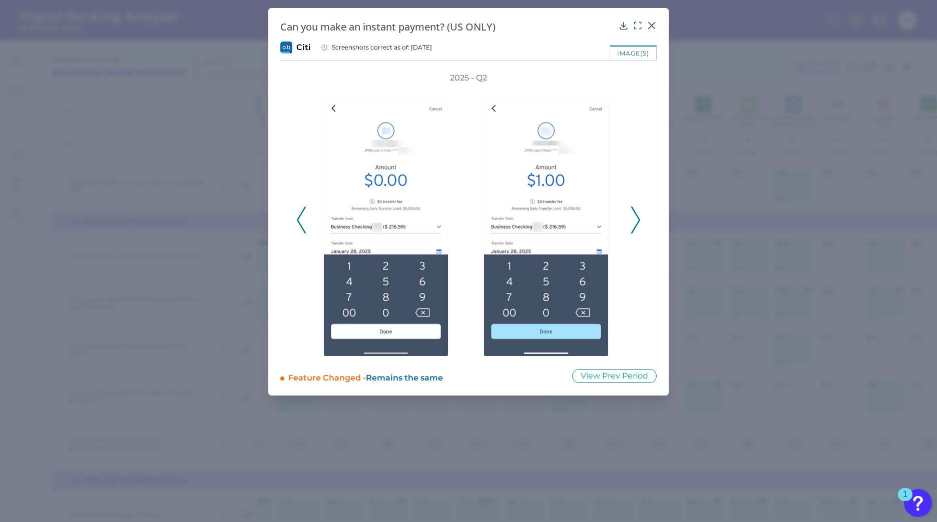
click at [297, 225] on icon at bounding box center [301, 220] width 9 height 27
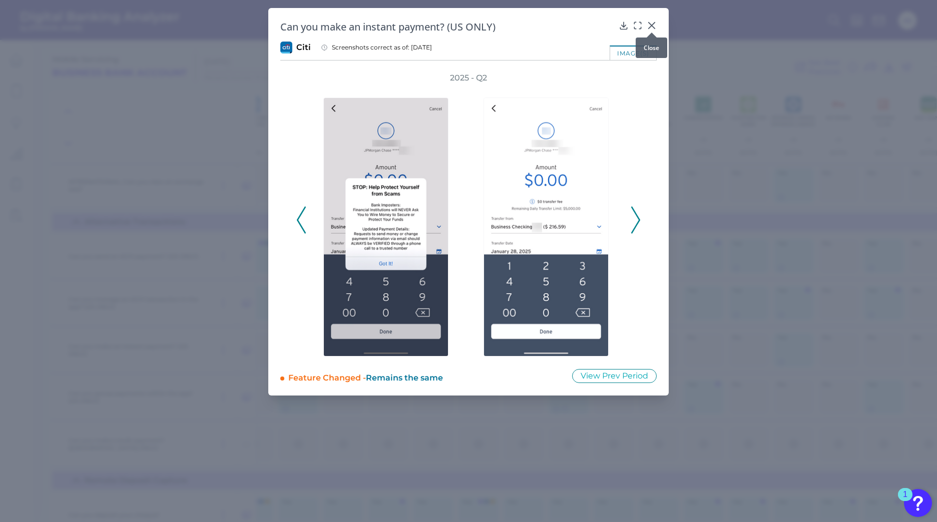
click at [651, 27] on icon at bounding box center [652, 26] width 6 height 6
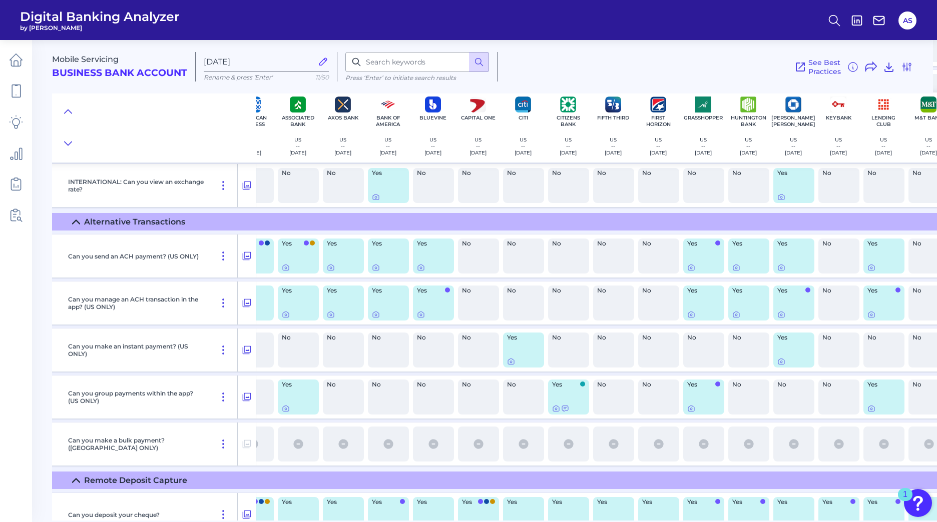
scroll to position [1251, 0]
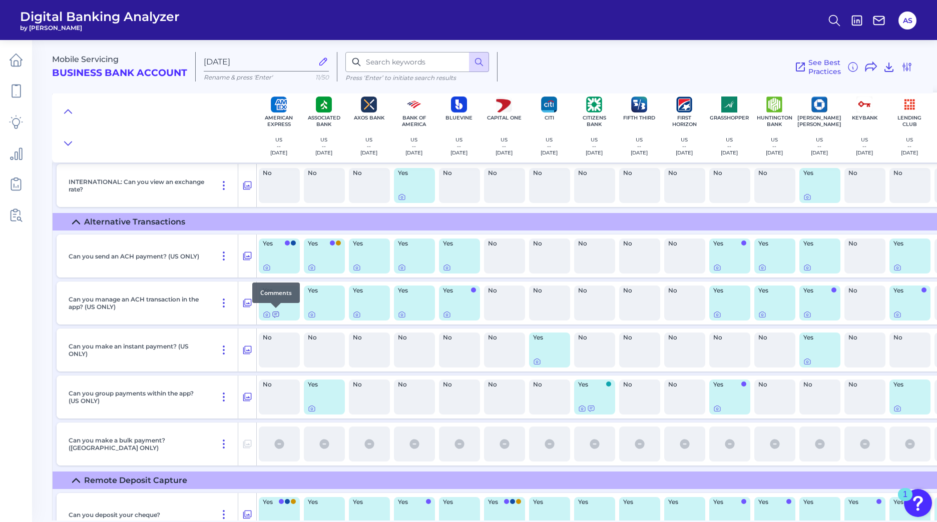
click at [276, 313] on icon at bounding box center [276, 315] width 8 height 8
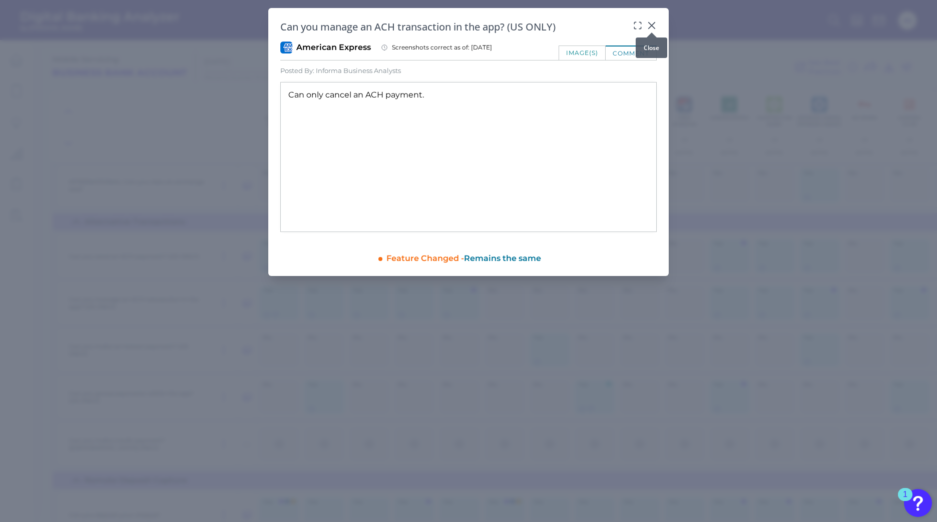
click at [655, 28] on div at bounding box center [652, 33] width 10 height 10
click at [651, 26] on icon at bounding box center [652, 26] width 10 height 10
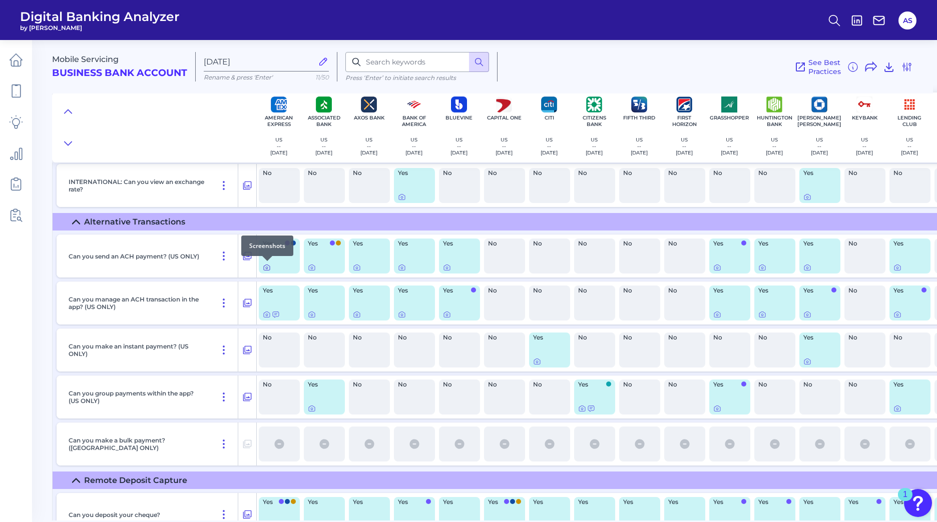
click at [266, 269] on icon at bounding box center [267, 268] width 8 height 8
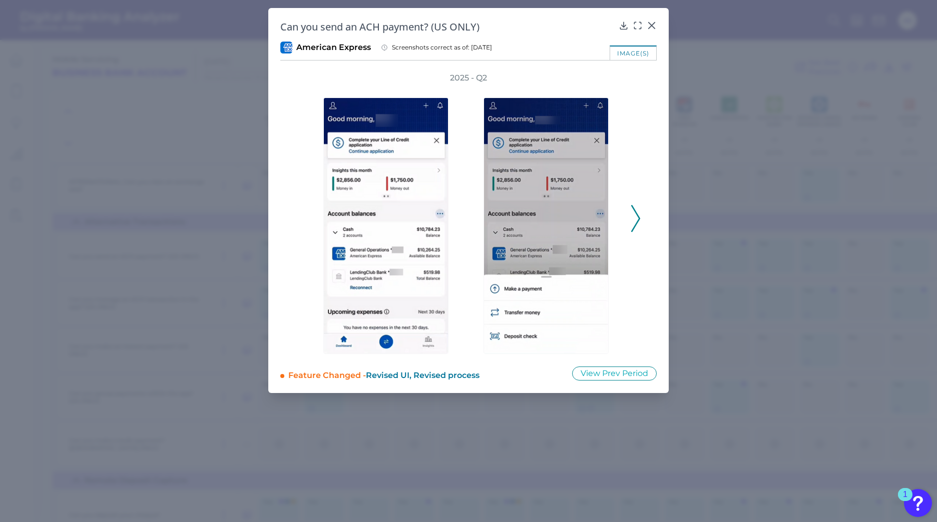
click at [639, 222] on icon at bounding box center [635, 218] width 9 height 27
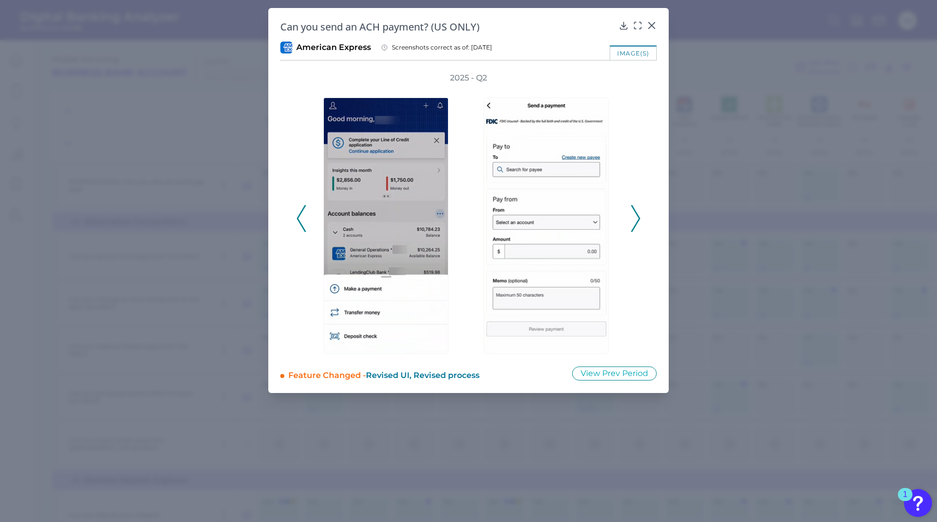
click at [639, 222] on icon at bounding box center [635, 218] width 9 height 27
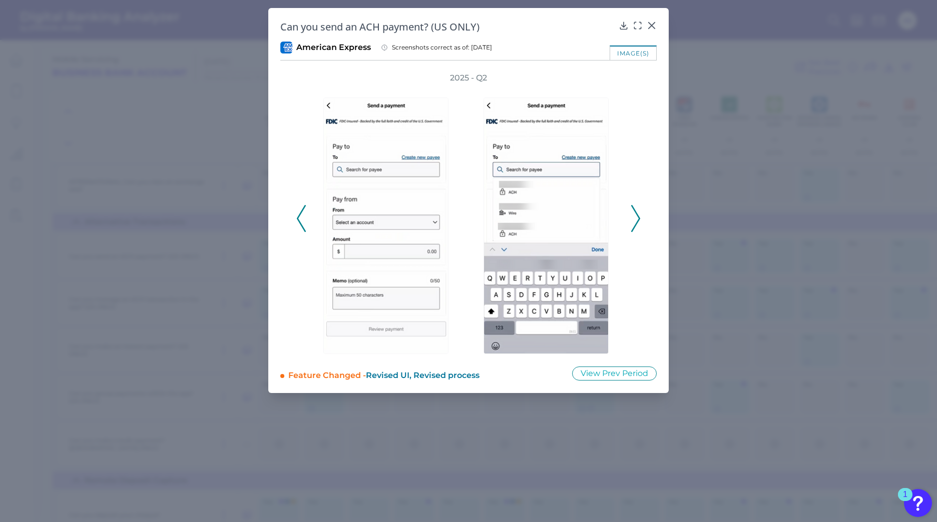
click at [639, 222] on icon at bounding box center [635, 218] width 9 height 27
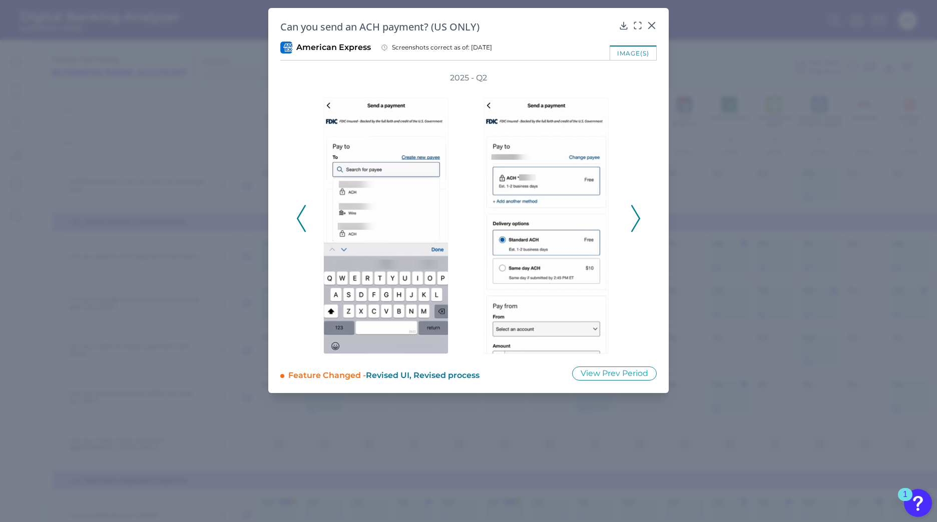
click at [639, 222] on icon at bounding box center [635, 218] width 9 height 27
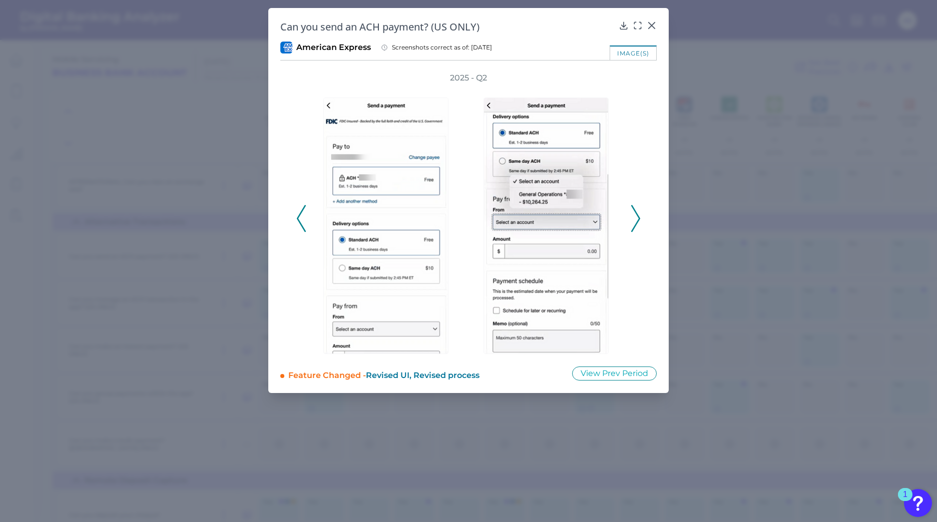
click at [634, 224] on icon at bounding box center [635, 218] width 9 height 27
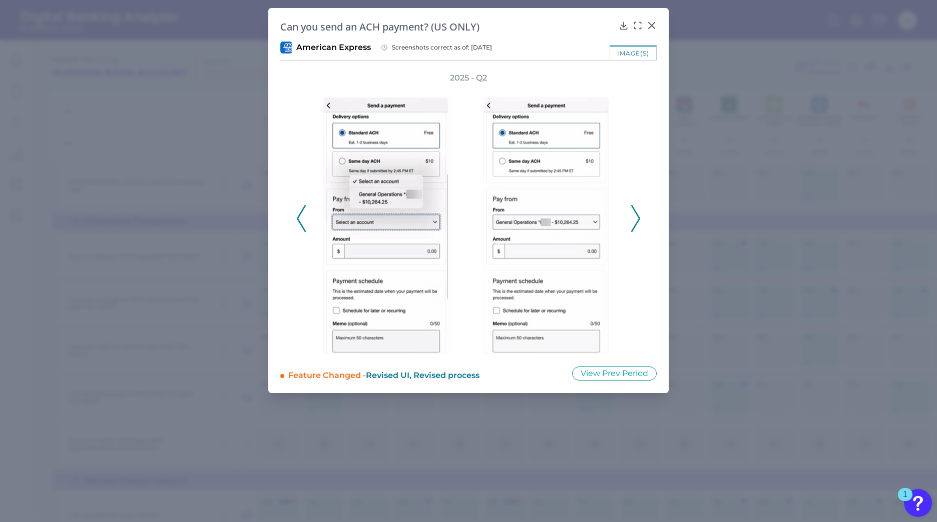
click at [634, 224] on icon at bounding box center [635, 218] width 9 height 27
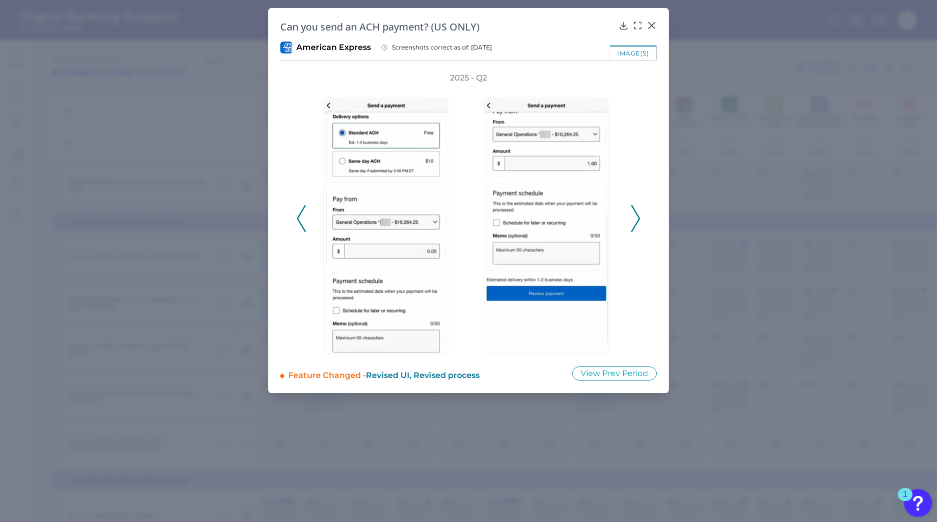
click at [634, 224] on icon at bounding box center [635, 218] width 9 height 27
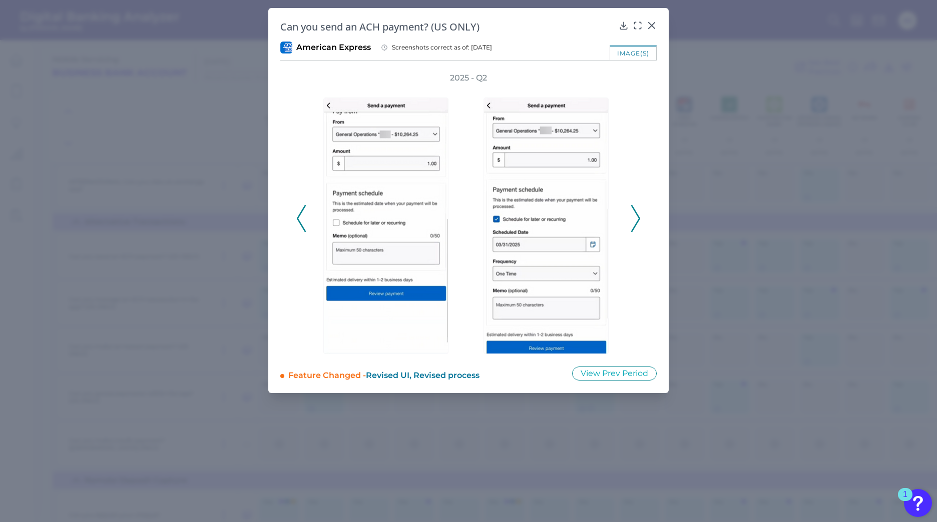
click at [634, 224] on icon at bounding box center [635, 218] width 9 height 27
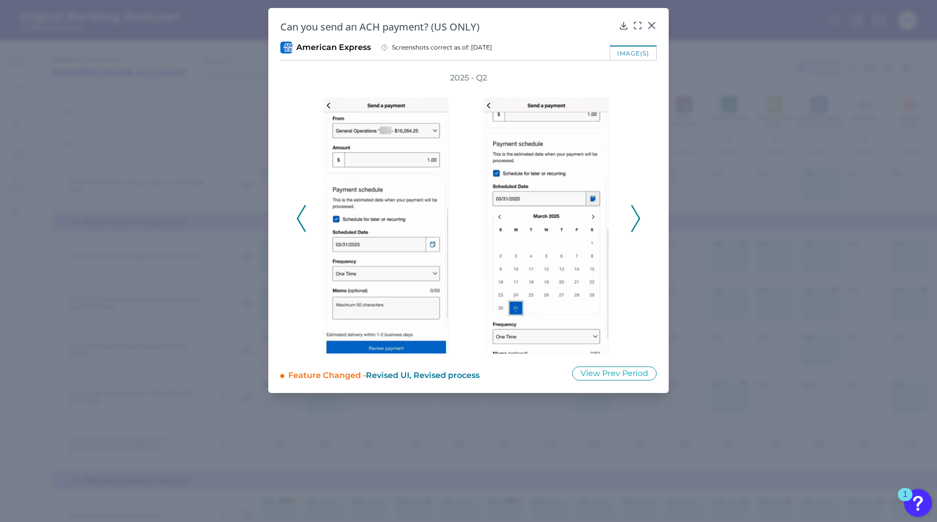
click at [634, 224] on icon at bounding box center [635, 218] width 9 height 27
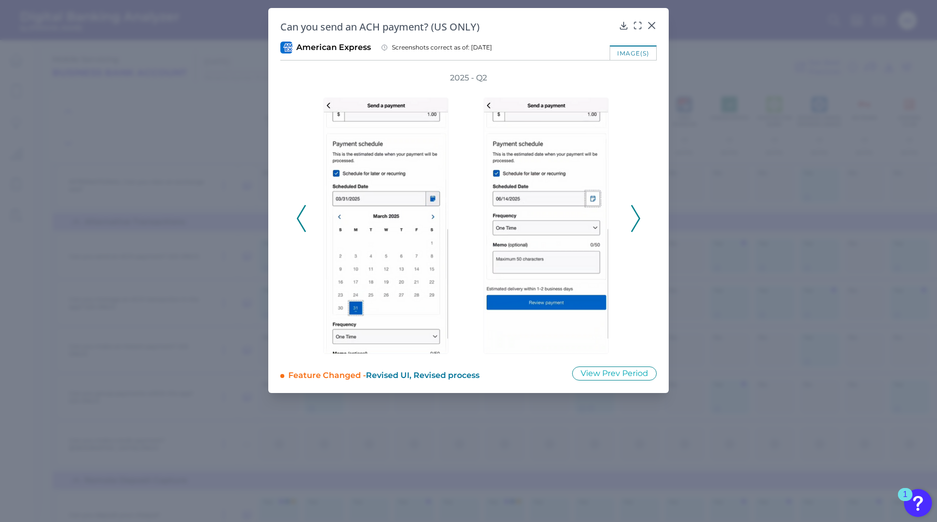
click at [634, 224] on icon at bounding box center [635, 218] width 9 height 27
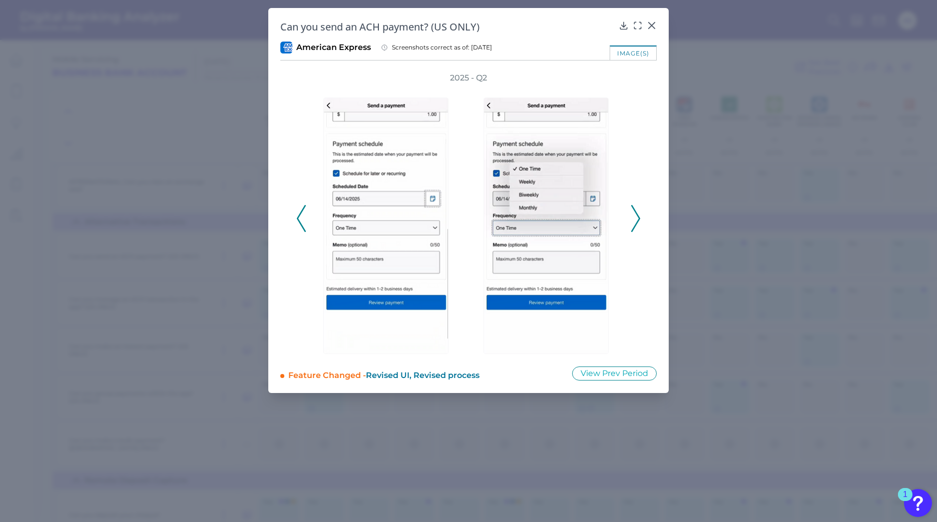
click at [634, 224] on icon at bounding box center [635, 218] width 9 height 27
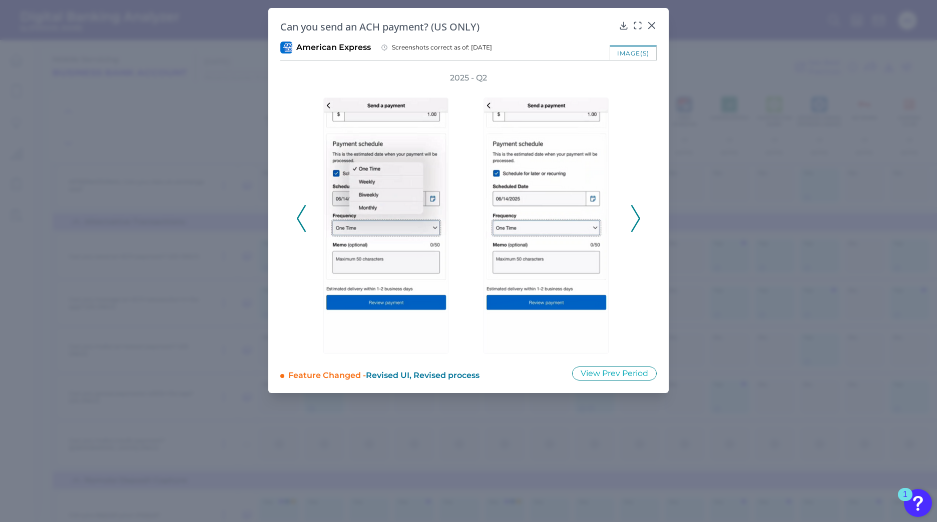
click at [634, 224] on icon at bounding box center [635, 218] width 9 height 27
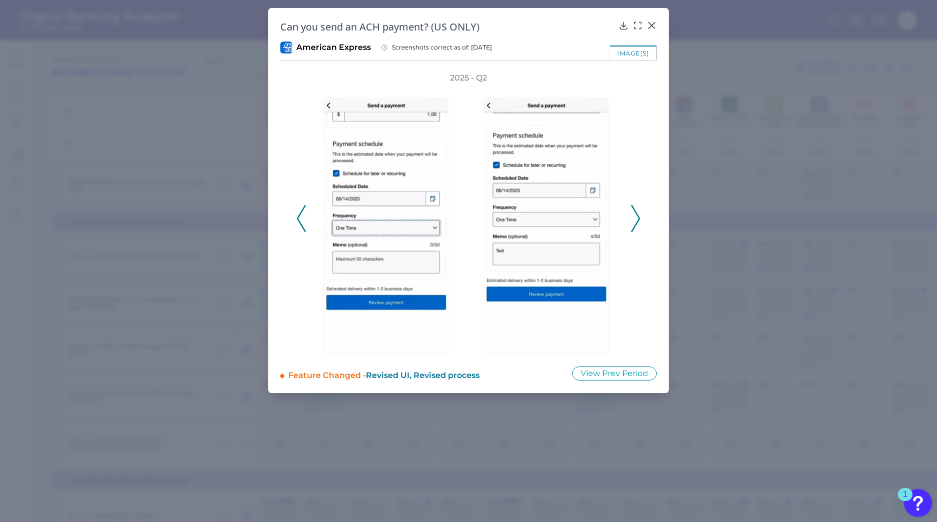
click at [634, 224] on icon at bounding box center [635, 218] width 9 height 27
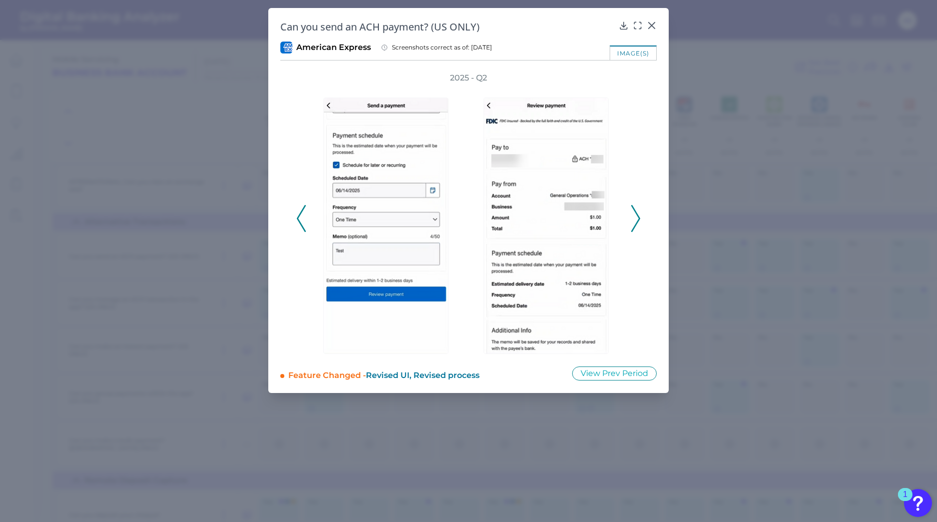
click at [634, 224] on icon at bounding box center [635, 218] width 9 height 27
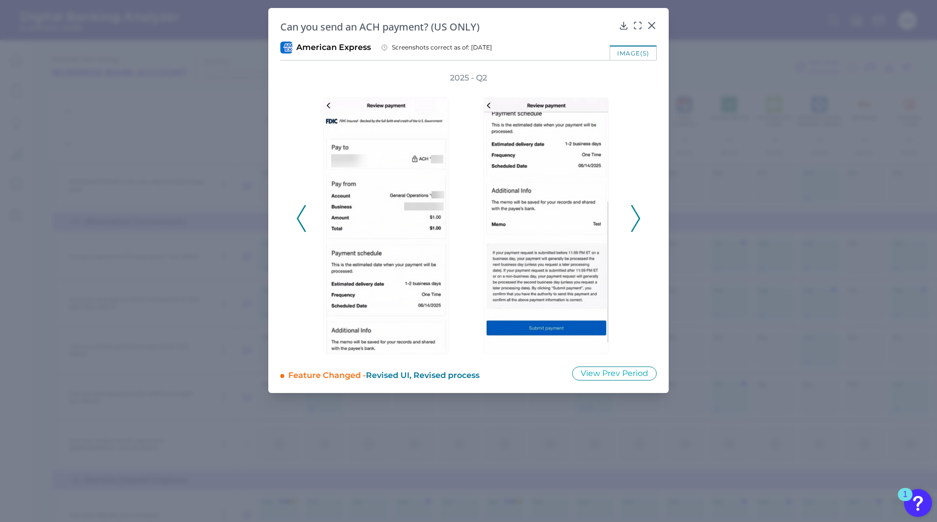
click at [634, 224] on icon at bounding box center [635, 218] width 9 height 27
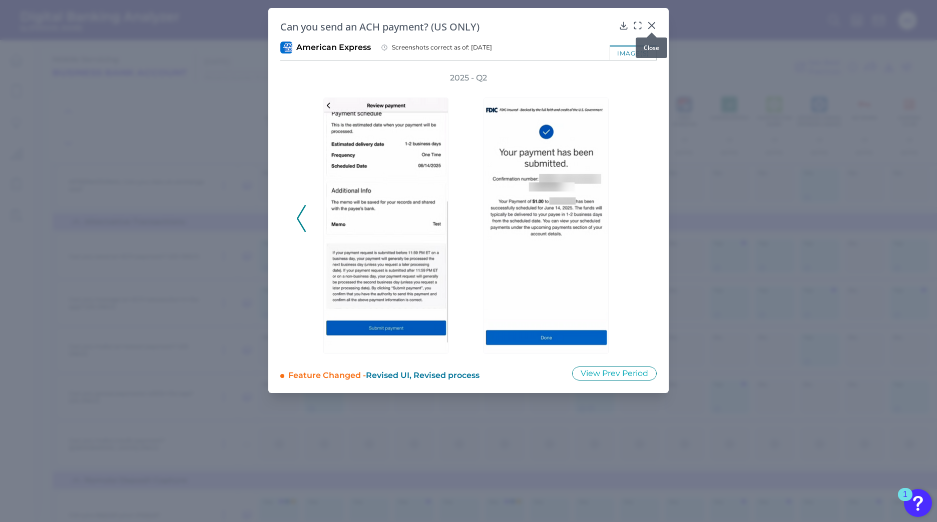
click at [651, 26] on icon at bounding box center [652, 26] width 10 height 10
